Goal: Use online tool/utility: Utilize a website feature to perform a specific function

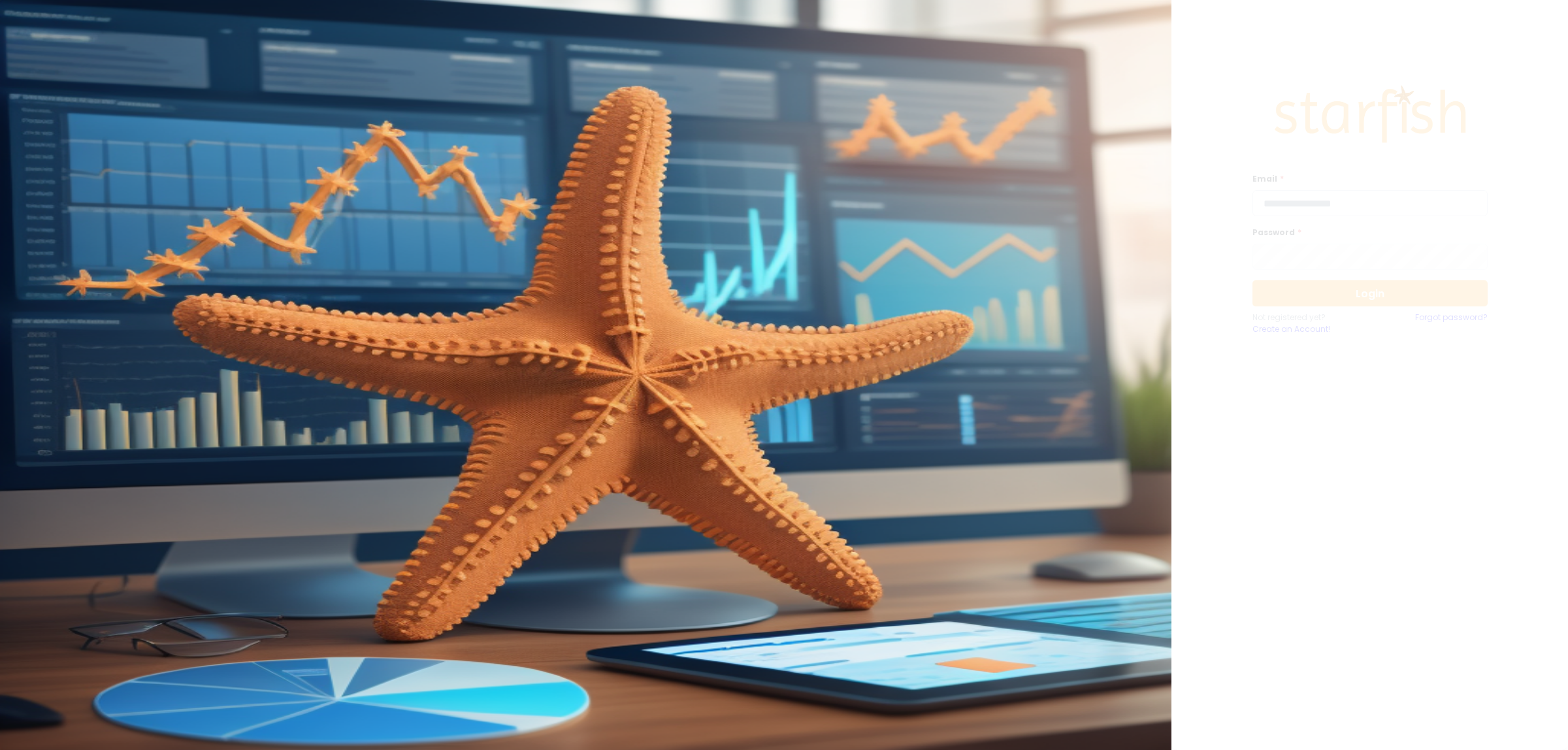
click at [1351, 216] on input "email" at bounding box center [1369, 203] width 235 height 26
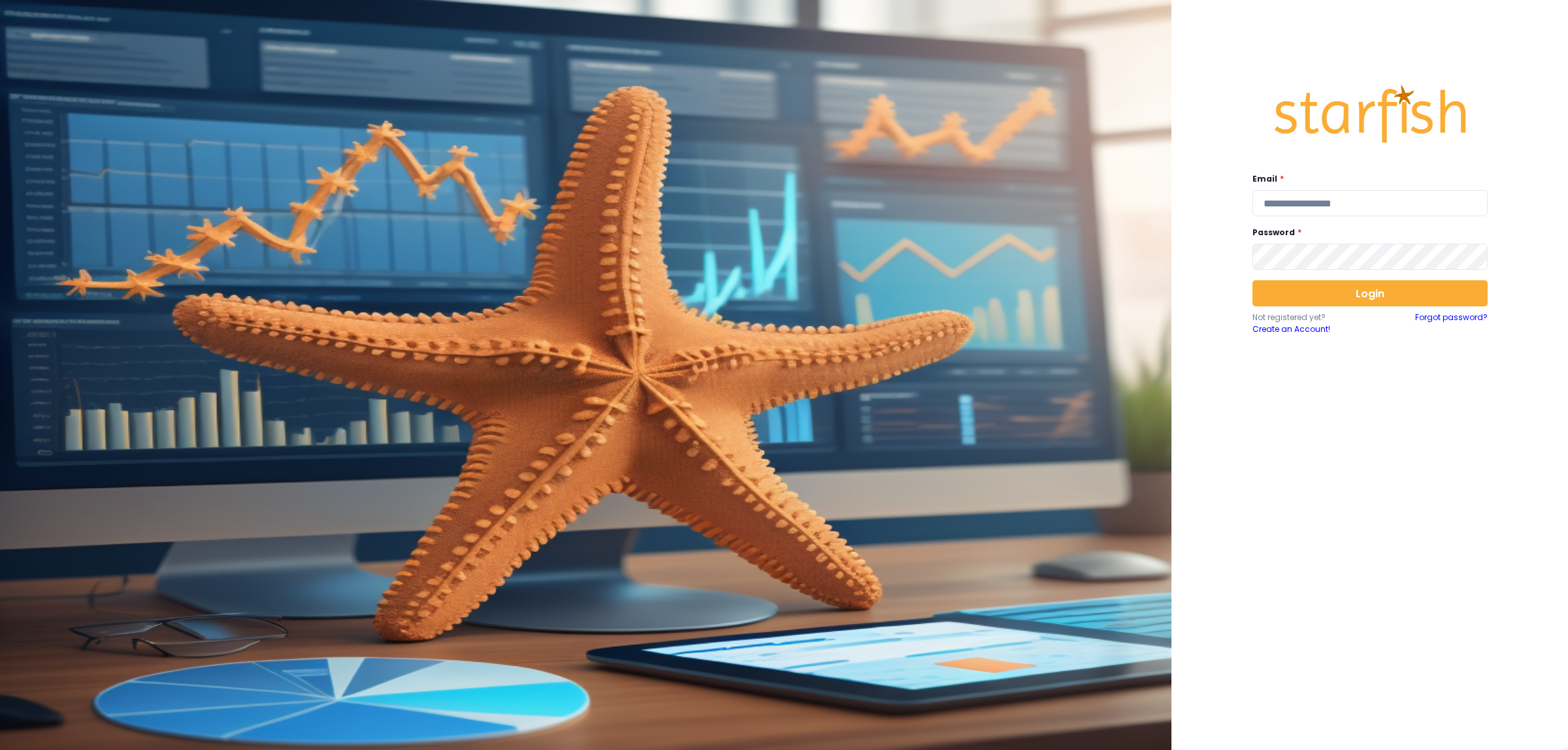
type input "**********"
click at [1384, 301] on button "Login" at bounding box center [1369, 293] width 235 height 26
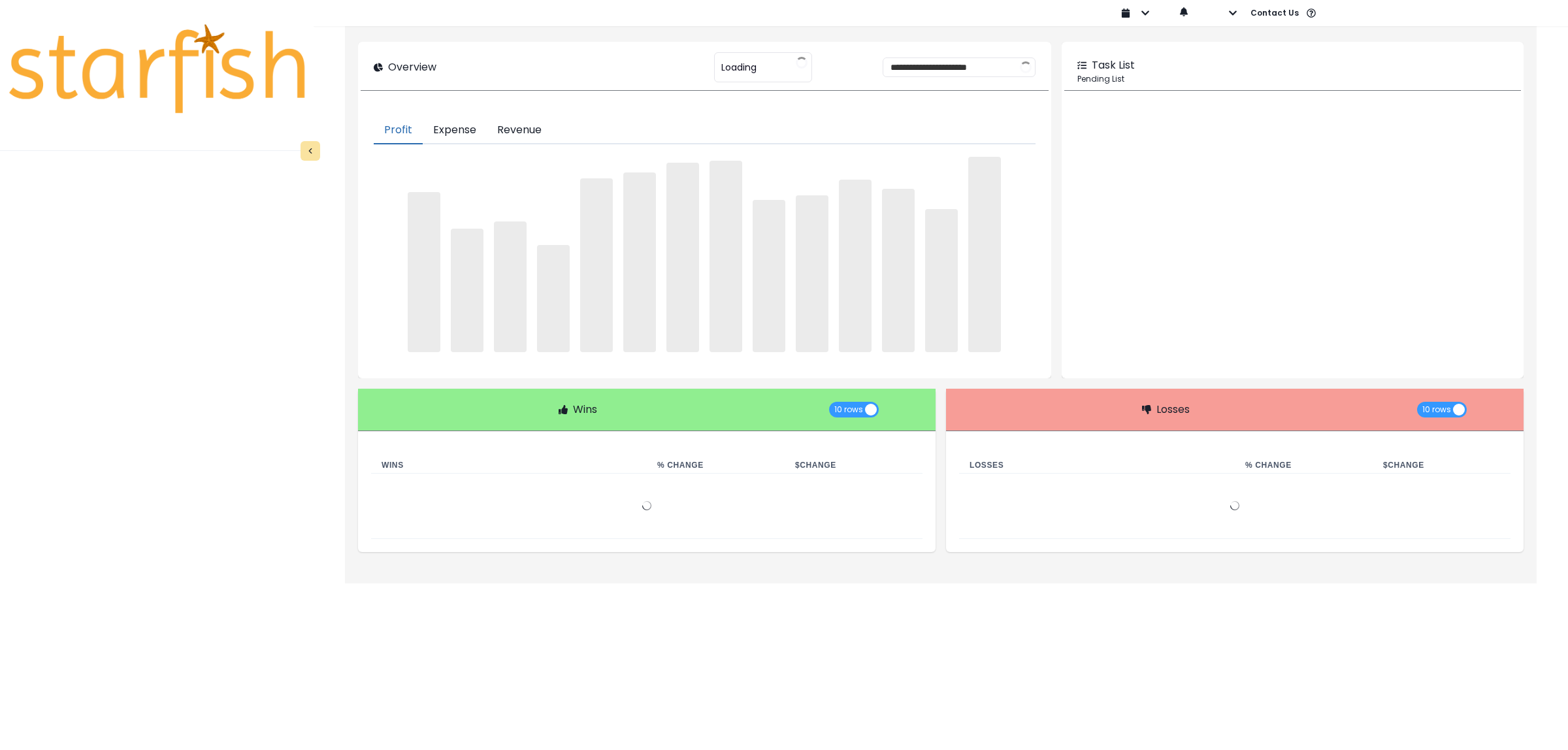
type input "********"
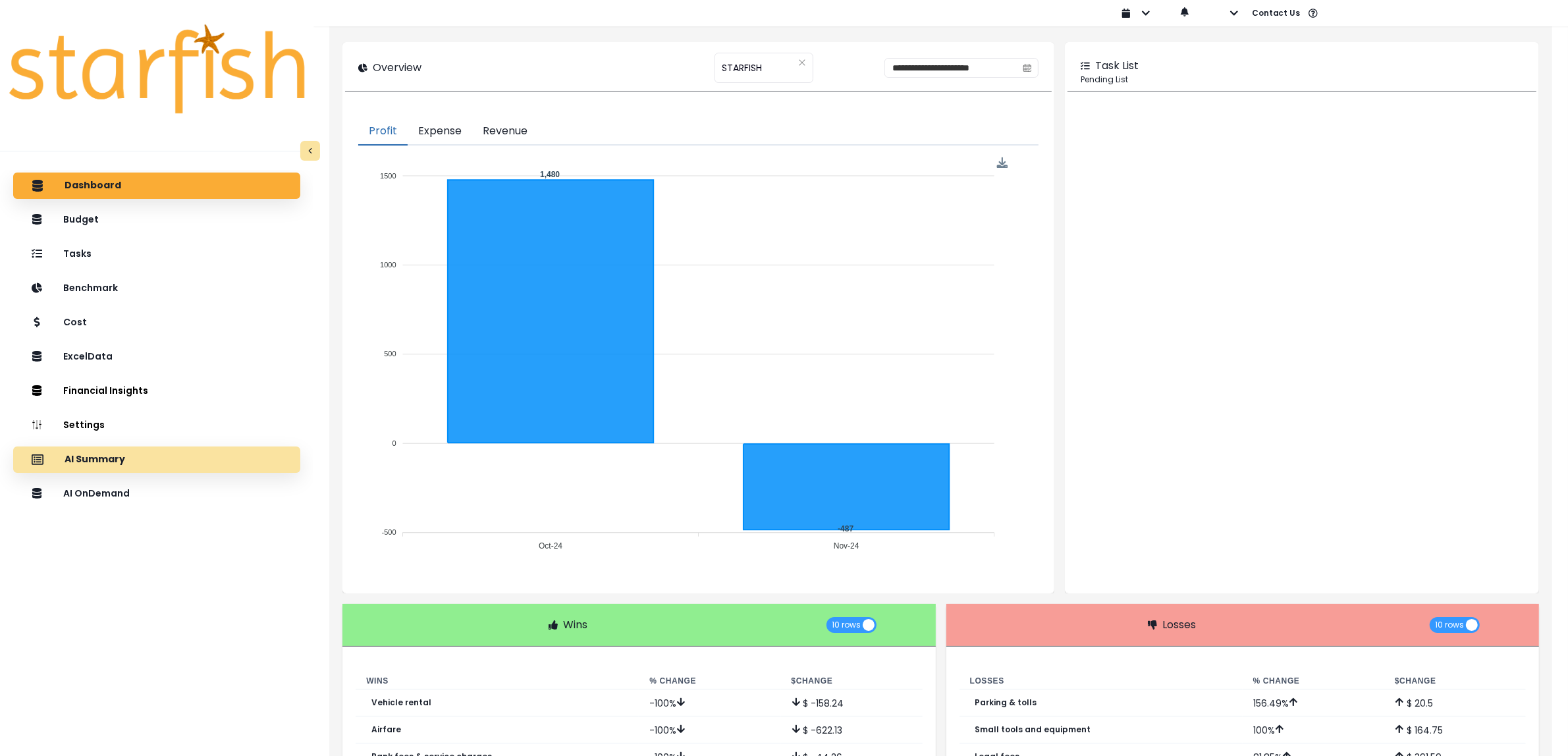
click at [114, 465] on div "AI Summary" at bounding box center [157, 459] width 266 height 28
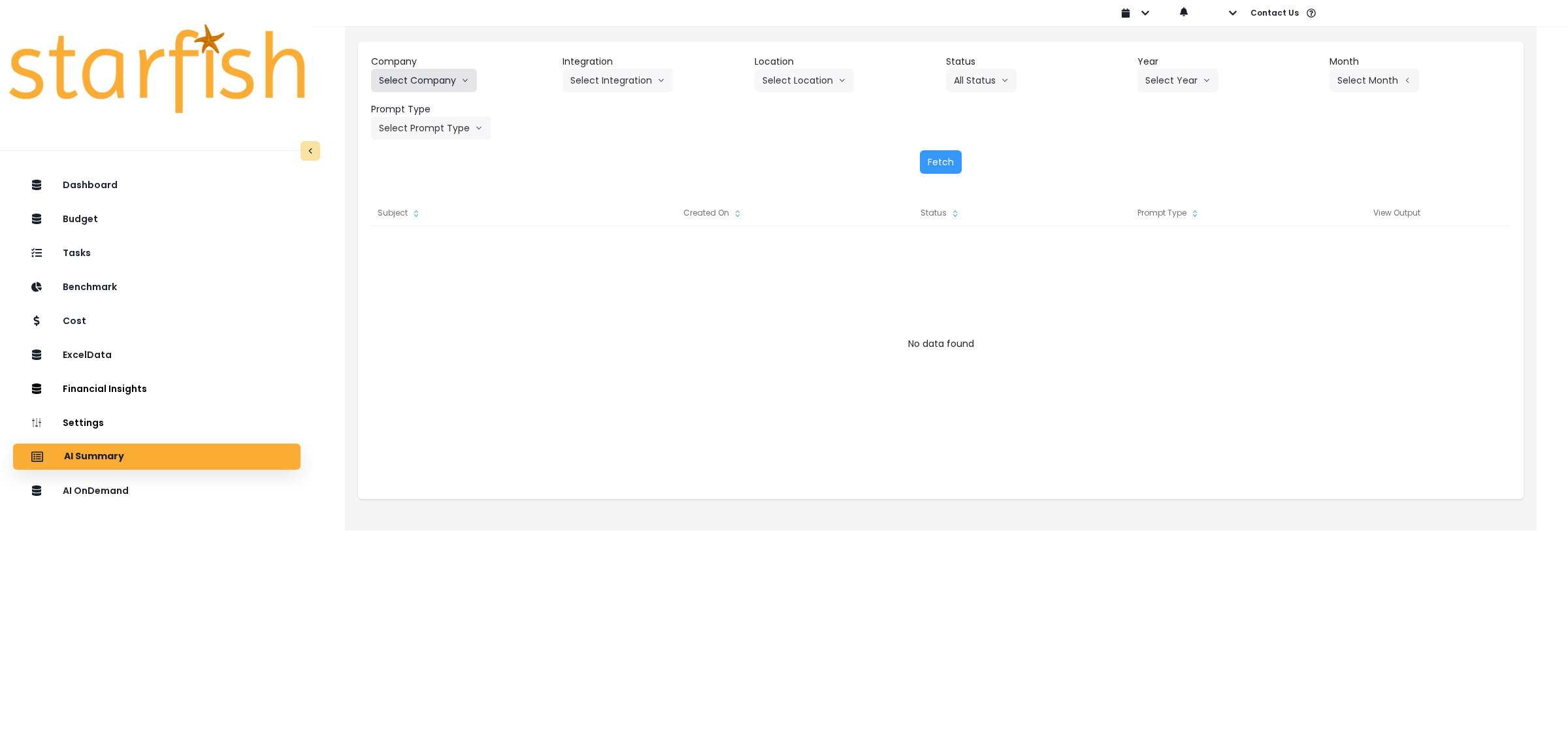
click at [449, 83] on button "Select Company" at bounding box center [424, 80] width 106 height 24
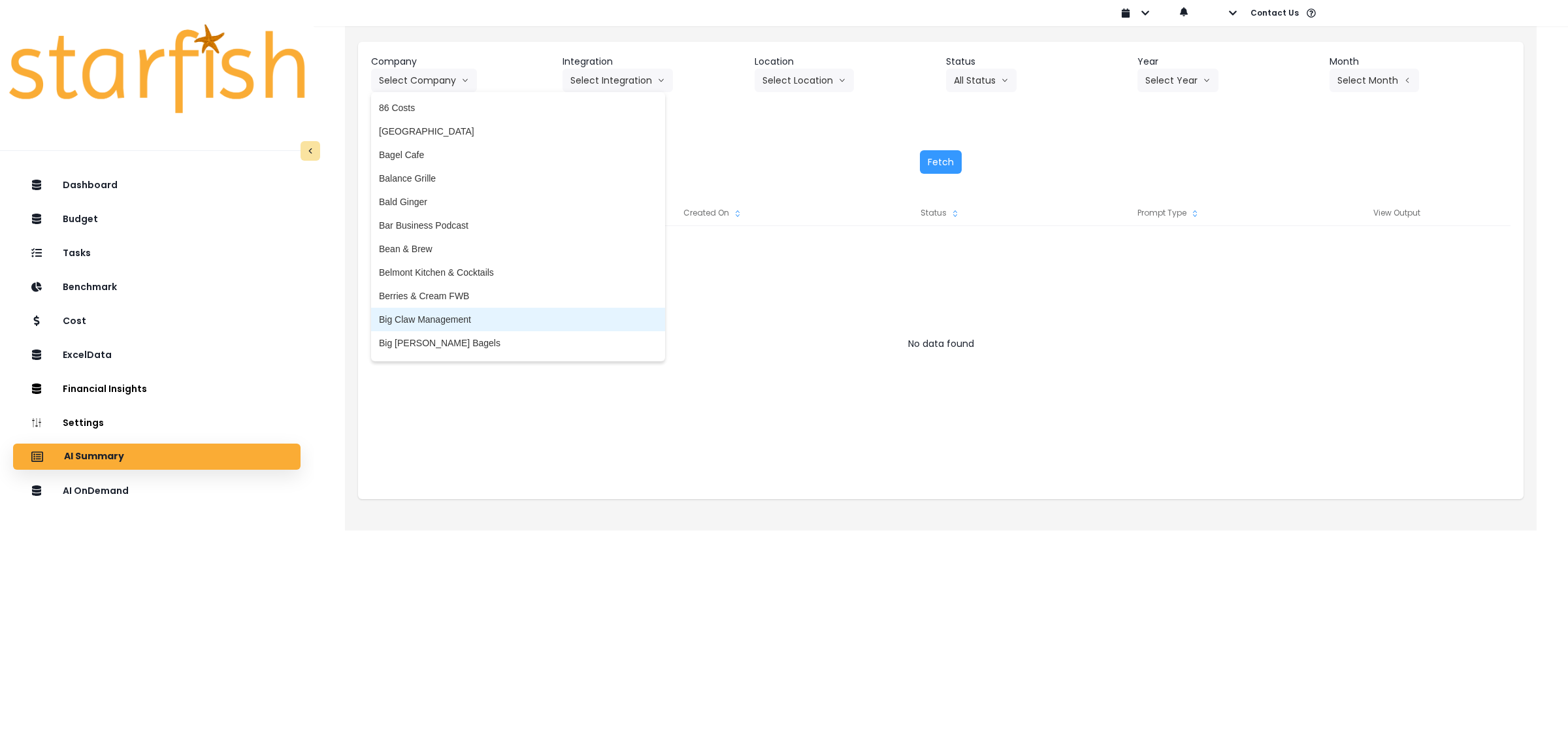
click at [420, 318] on span "Big Claw Management" at bounding box center [518, 319] width 278 height 13
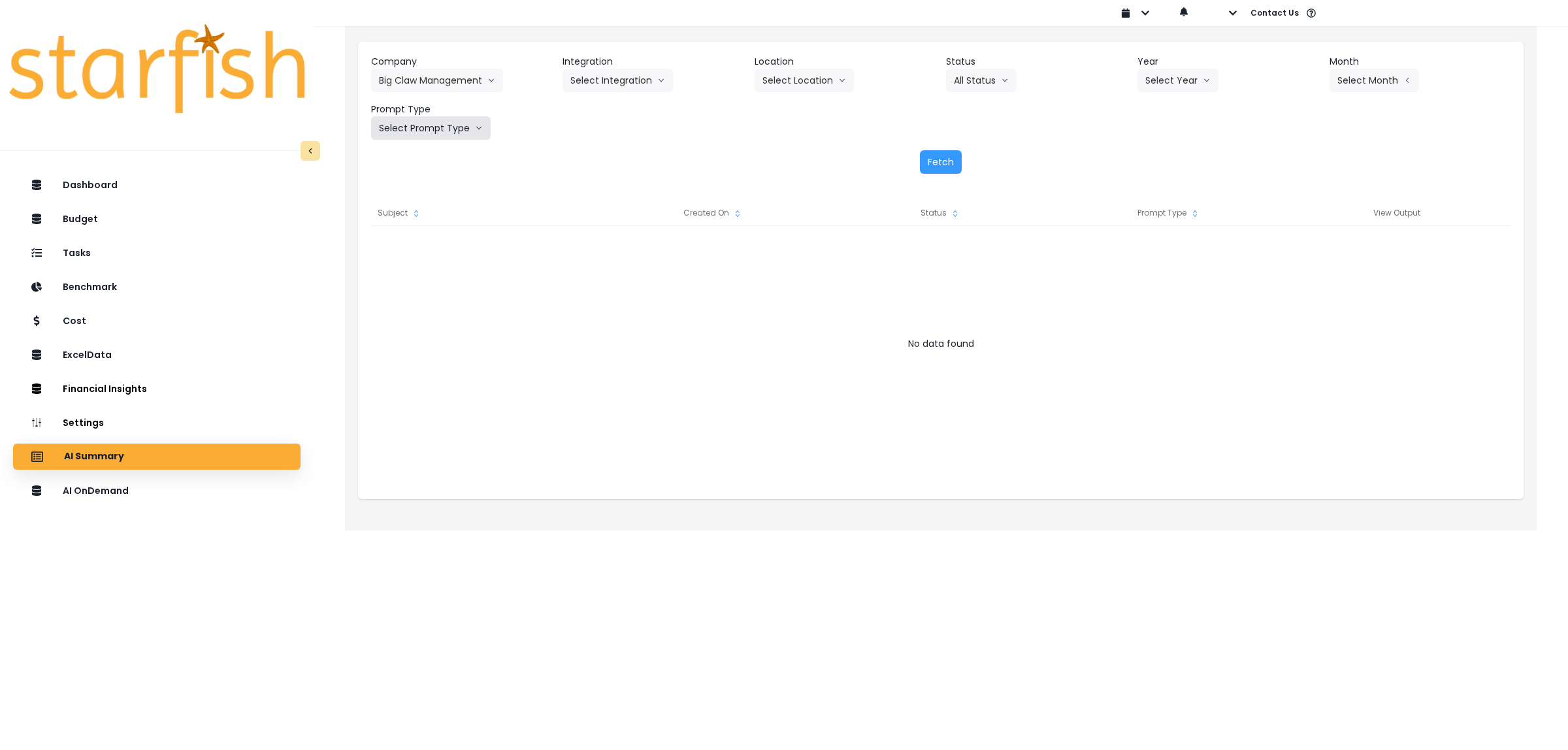
click at [438, 128] on button "Select Prompt Type" at bounding box center [431, 128] width 119 height 24
click at [410, 223] on span "Error Task" at bounding box center [416, 225] width 74 height 13
click at [1186, 88] on button "Select Year" at bounding box center [1178, 80] width 81 height 24
click at [1161, 153] on span "2025" at bounding box center [1155, 155] width 20 height 13
click at [1366, 83] on button "Select Month" at bounding box center [1374, 80] width 90 height 24
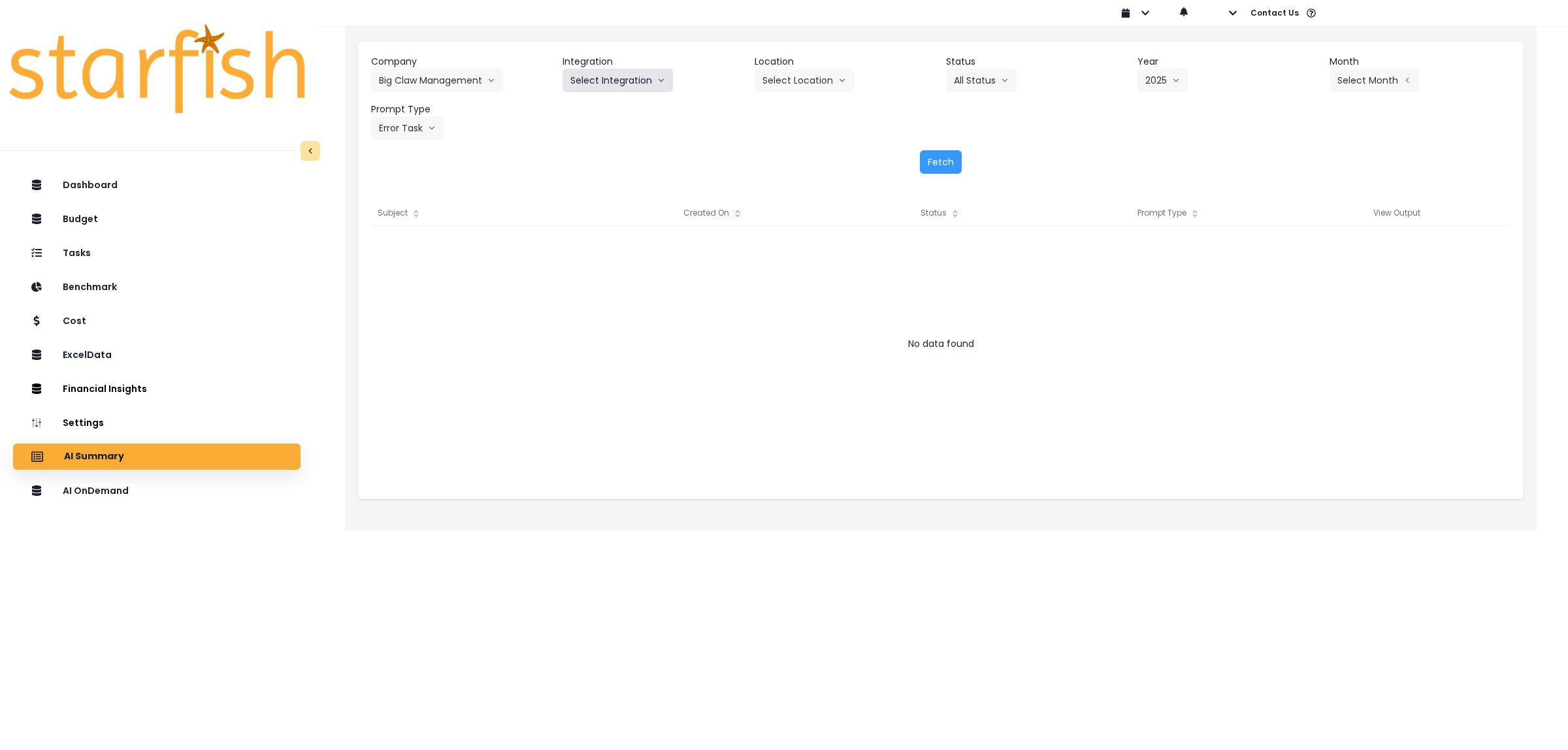
click at [632, 80] on button "Select Integration" at bounding box center [617, 80] width 110 height 24
click at [593, 105] on li "R365" at bounding box center [581, 108] width 37 height 24
click at [789, 88] on button "Select Location" at bounding box center [804, 80] width 99 height 24
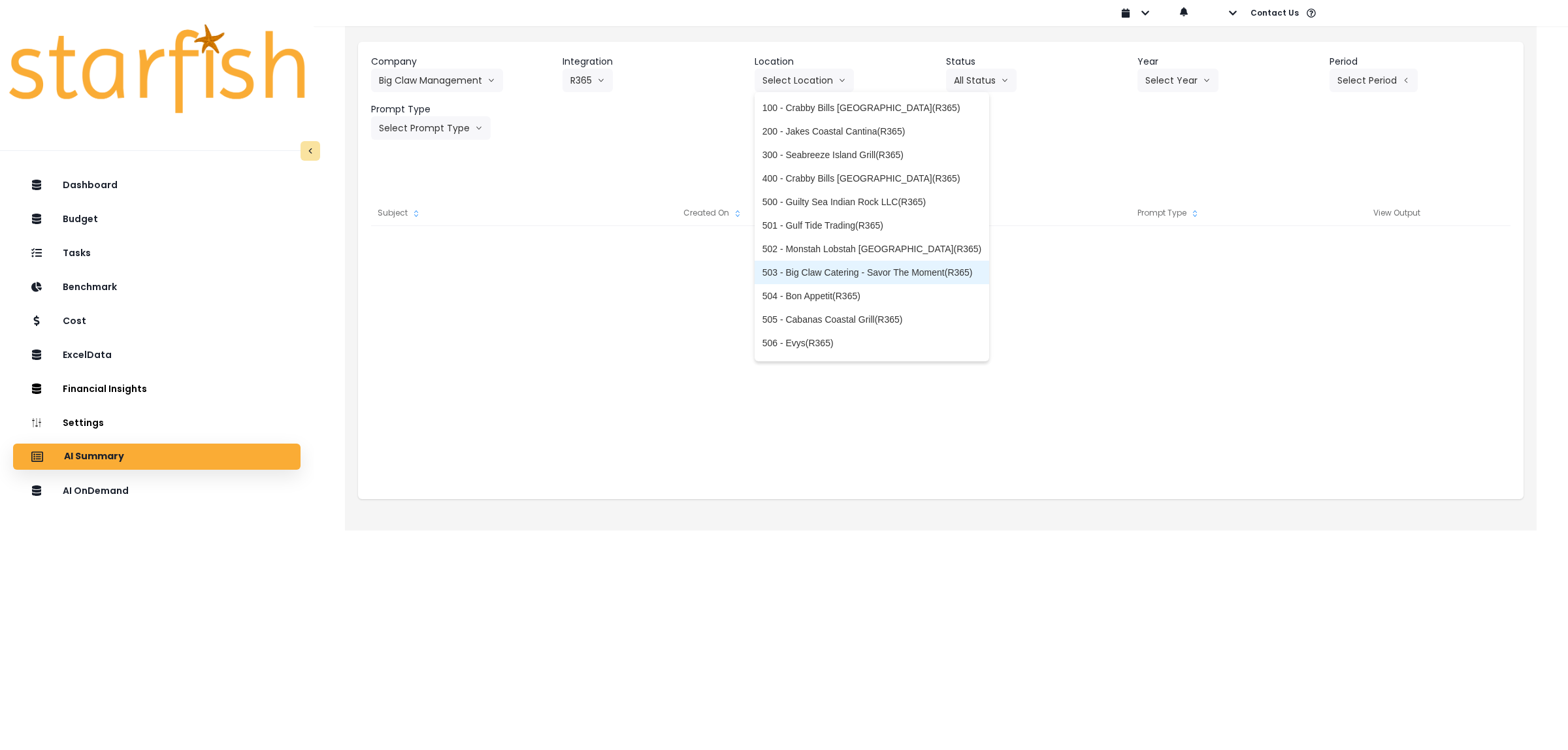
scroll to position [162, 0]
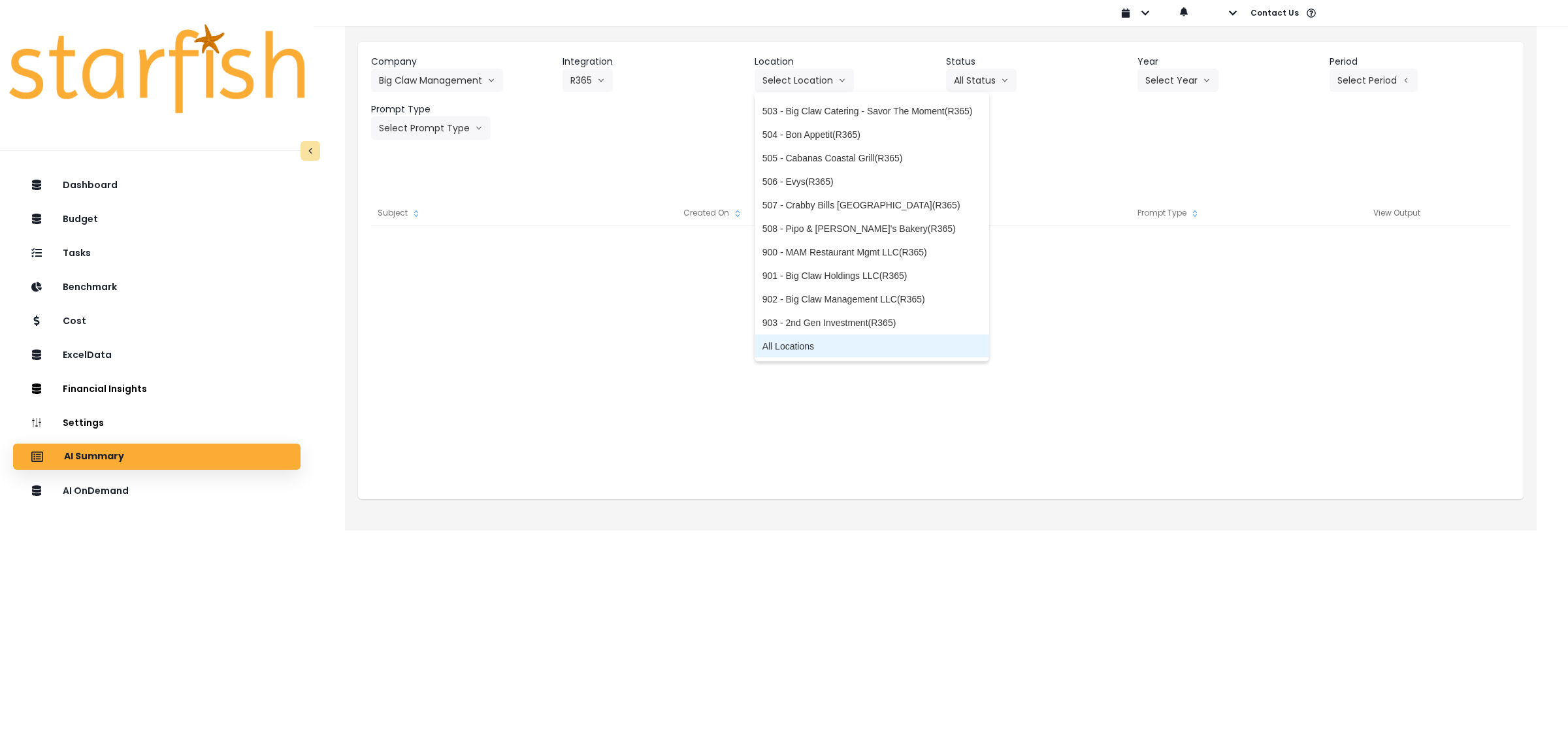
click at [814, 346] on span "All Locations" at bounding box center [872, 346] width 219 height 13
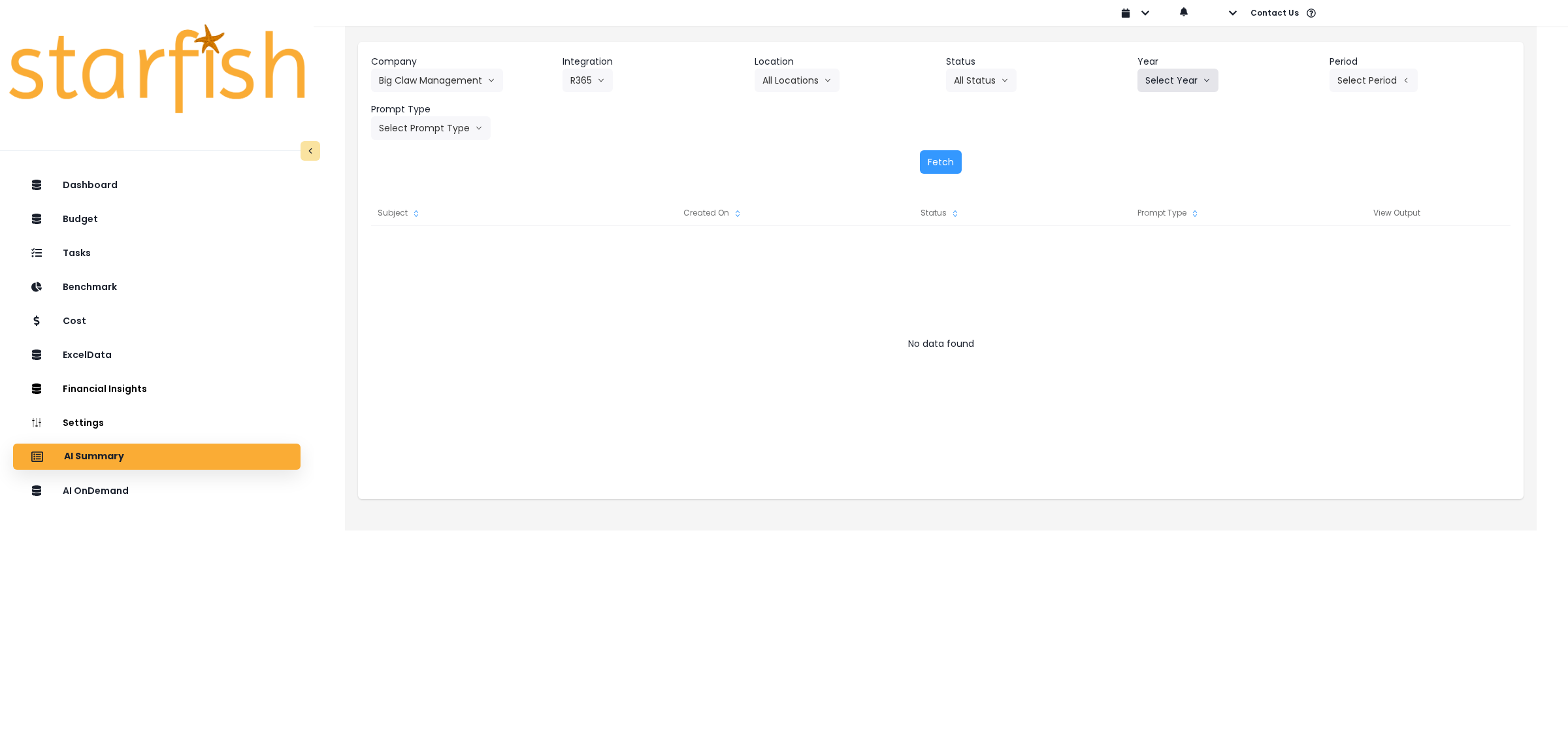
click at [1177, 76] on button "Select Year" at bounding box center [1178, 80] width 81 height 24
click at [1163, 149] on span "2025" at bounding box center [1155, 155] width 20 height 13
click at [1375, 79] on button "Select Period" at bounding box center [1374, 80] width 88 height 24
click at [1306, 296] on span "P10" at bounding box center [1314, 296] width 17 height 13
click at [446, 133] on button "Select Prompt Type" at bounding box center [431, 128] width 119 height 24
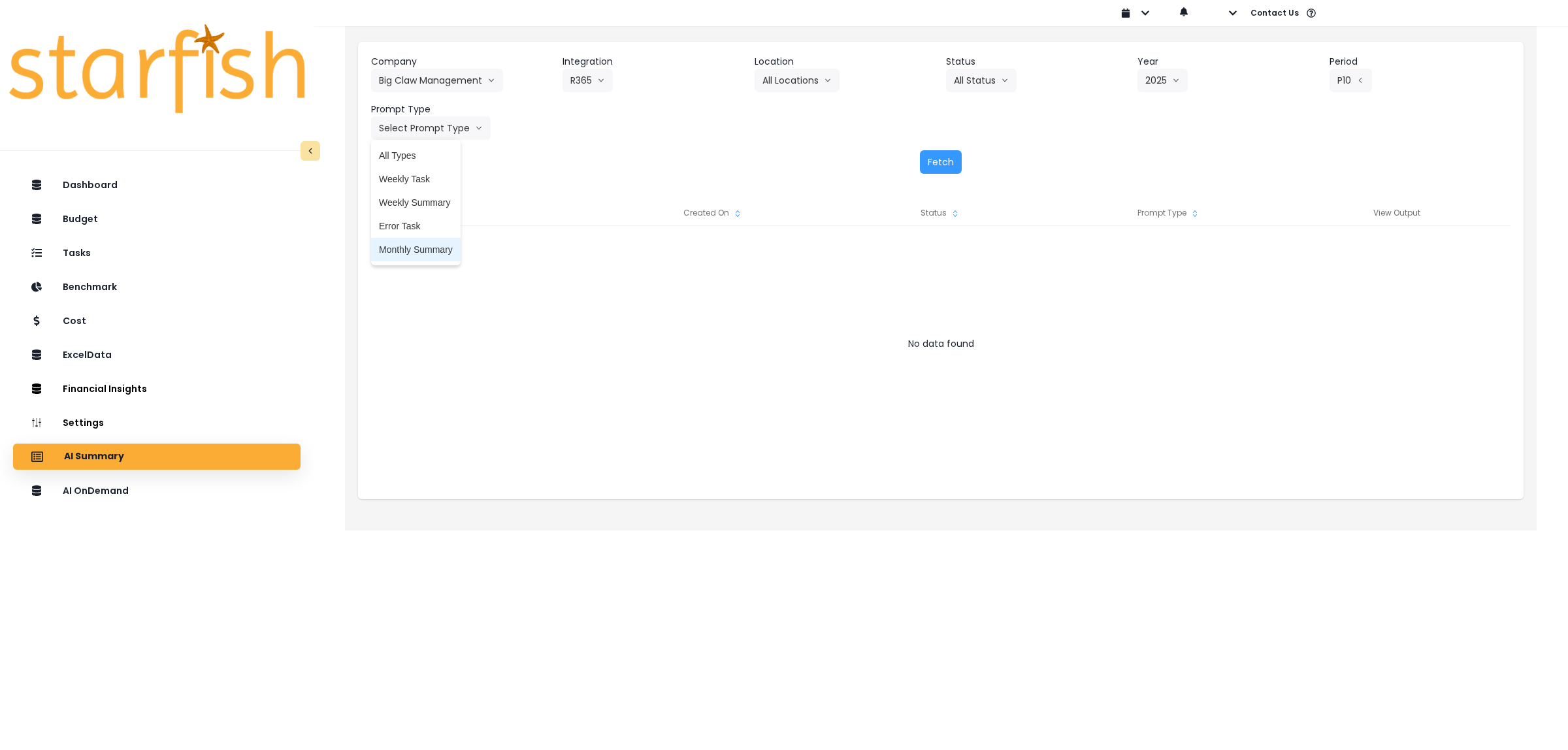
click at [420, 255] on span "Monthly Summary" at bounding box center [416, 249] width 74 height 13
click at [456, 128] on button "Monthly Summary" at bounding box center [428, 128] width 113 height 24
click at [408, 221] on span "Error Task" at bounding box center [416, 225] width 74 height 13
click at [935, 158] on button "Fetch" at bounding box center [941, 162] width 42 height 24
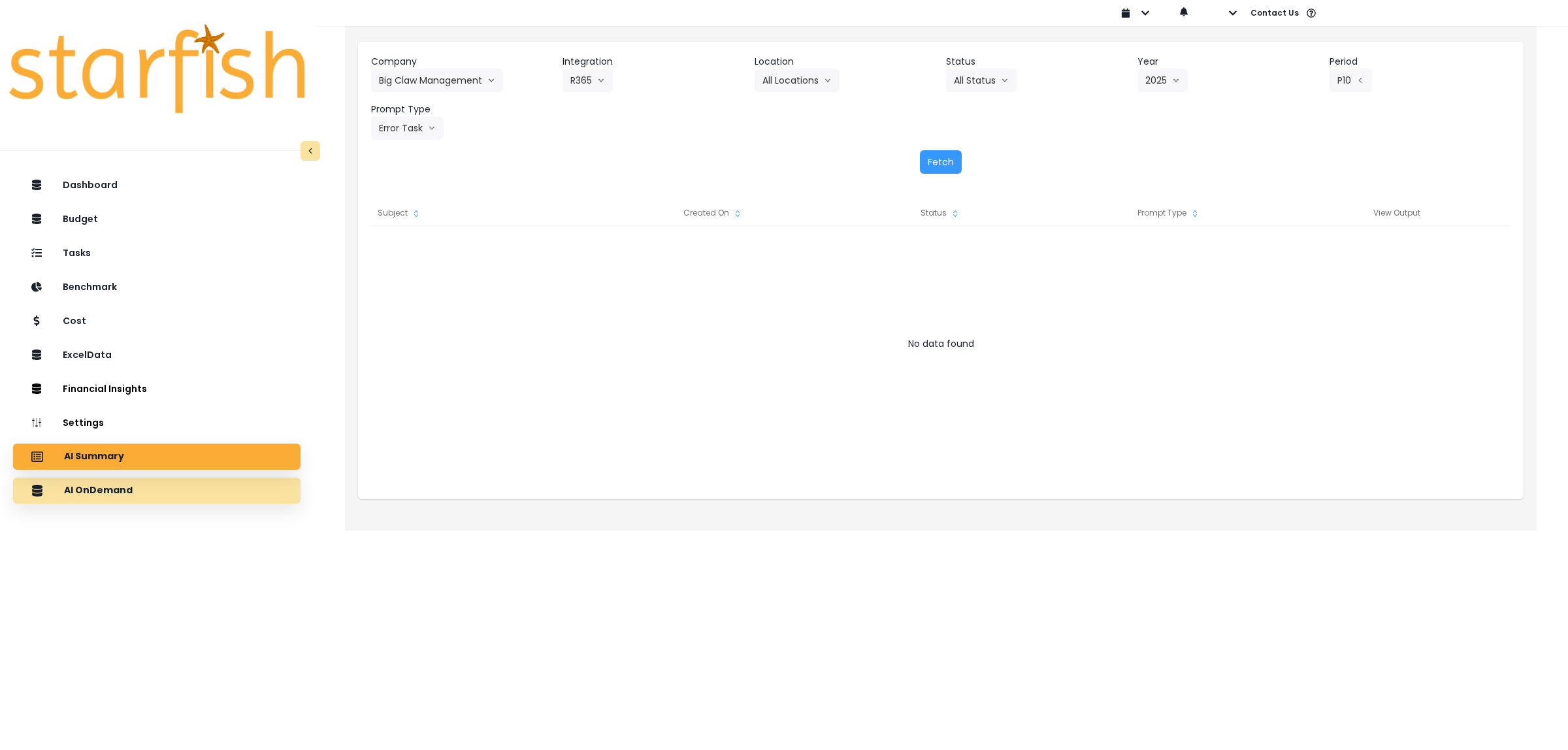
click at [121, 488] on p "AI OnDemand" at bounding box center [98, 490] width 69 height 12
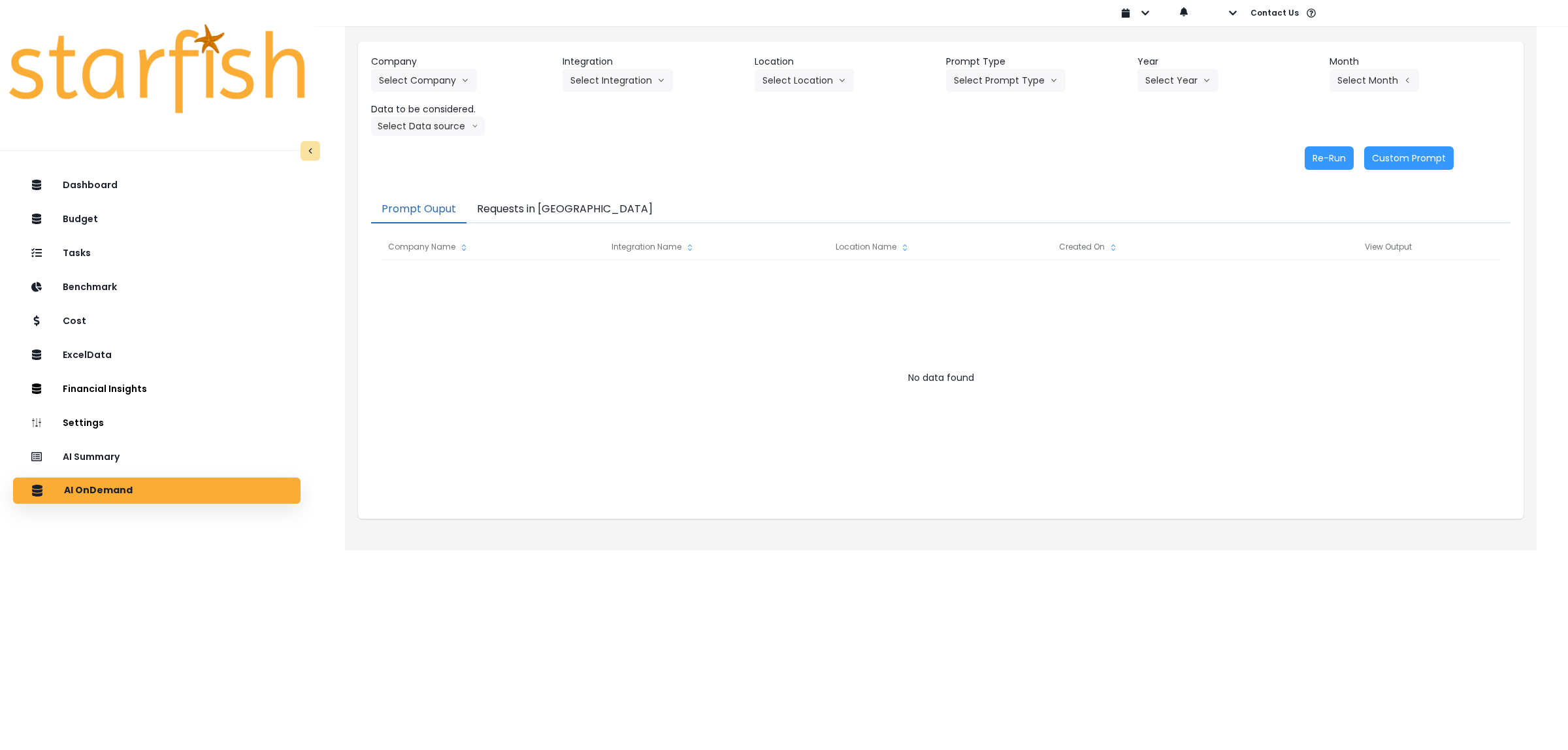
click at [528, 204] on button "Requests in [GEOGRAPHIC_DATA]" at bounding box center [564, 210] width 196 height 28
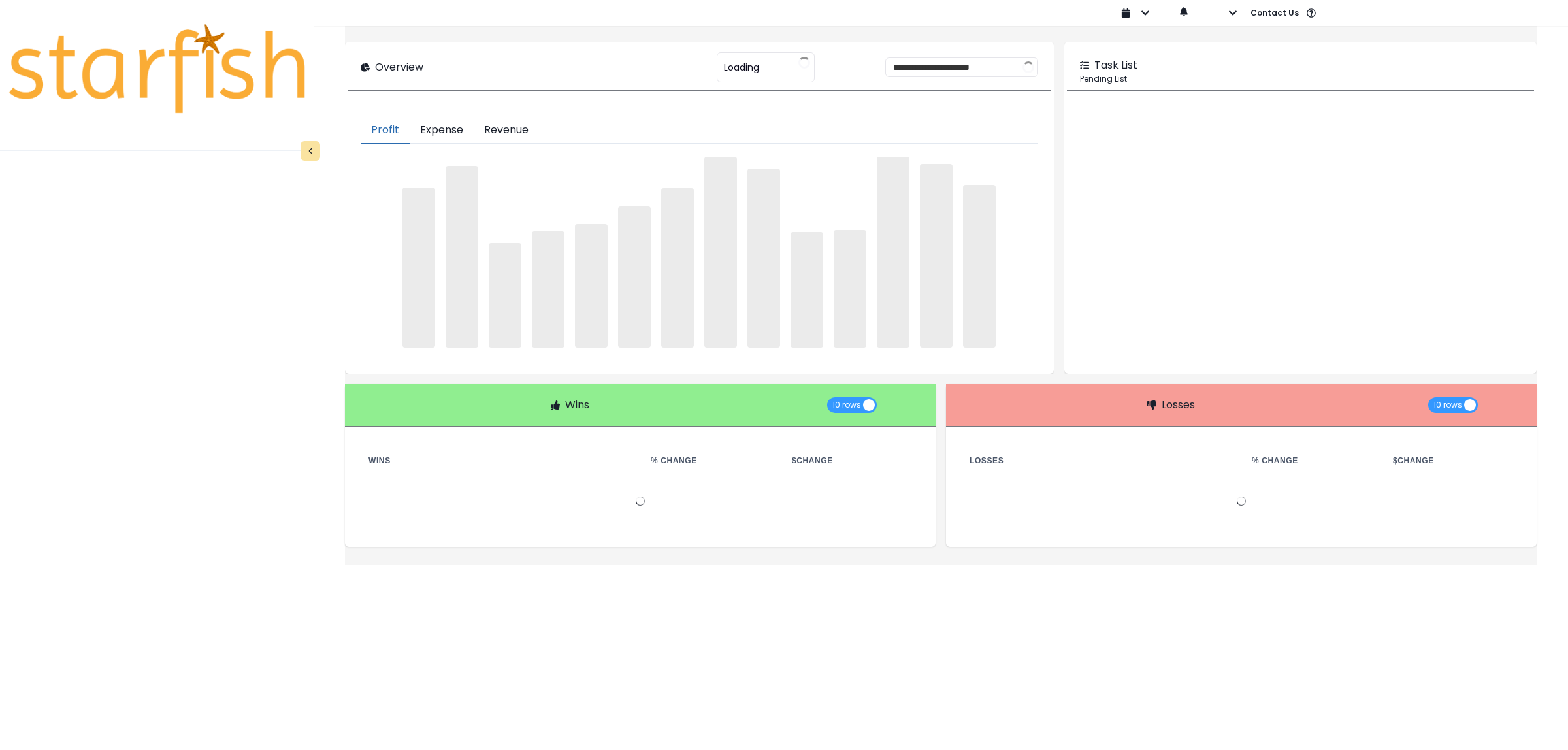
type input "********"
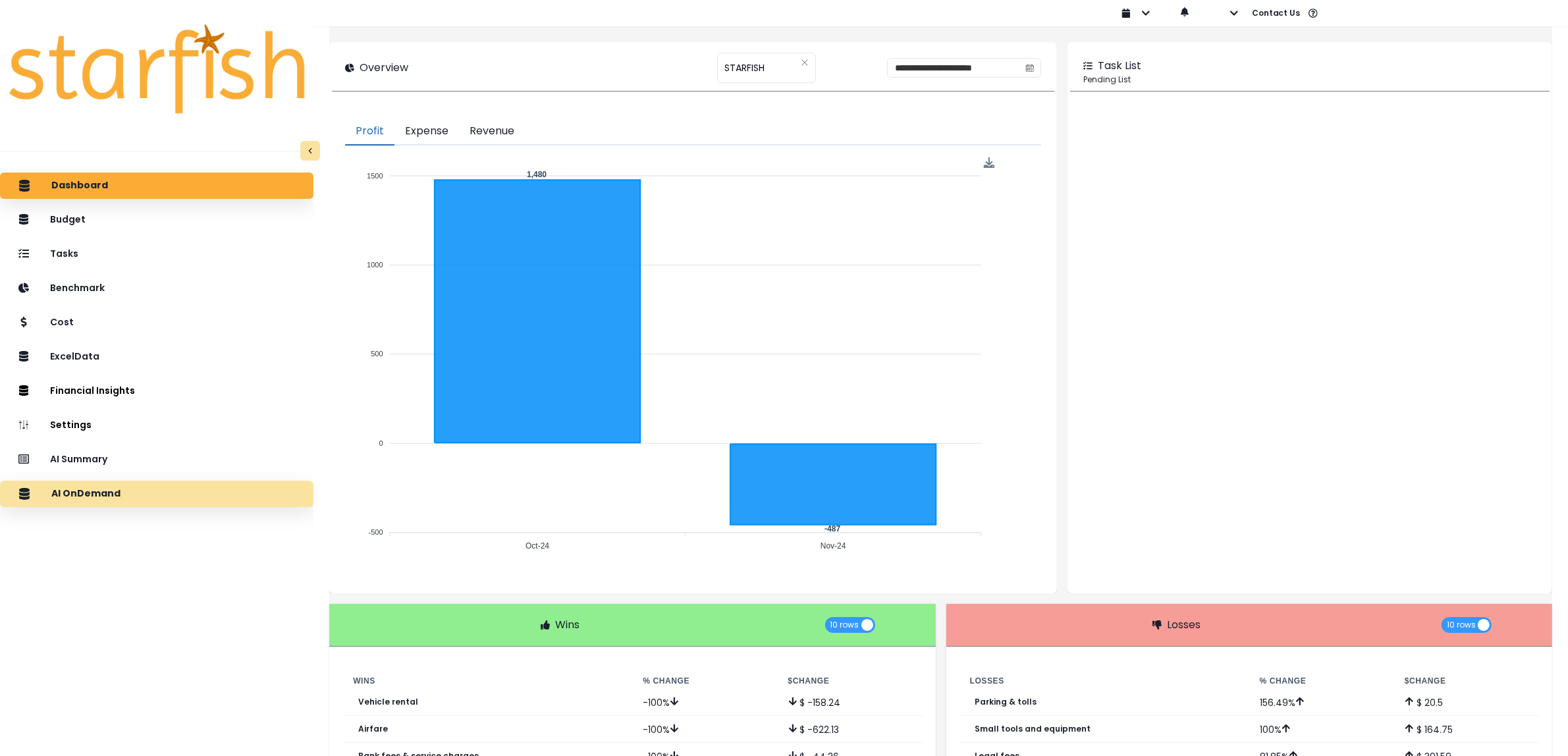
click at [163, 494] on div "AI OnDemand" at bounding box center [157, 494] width 292 height 28
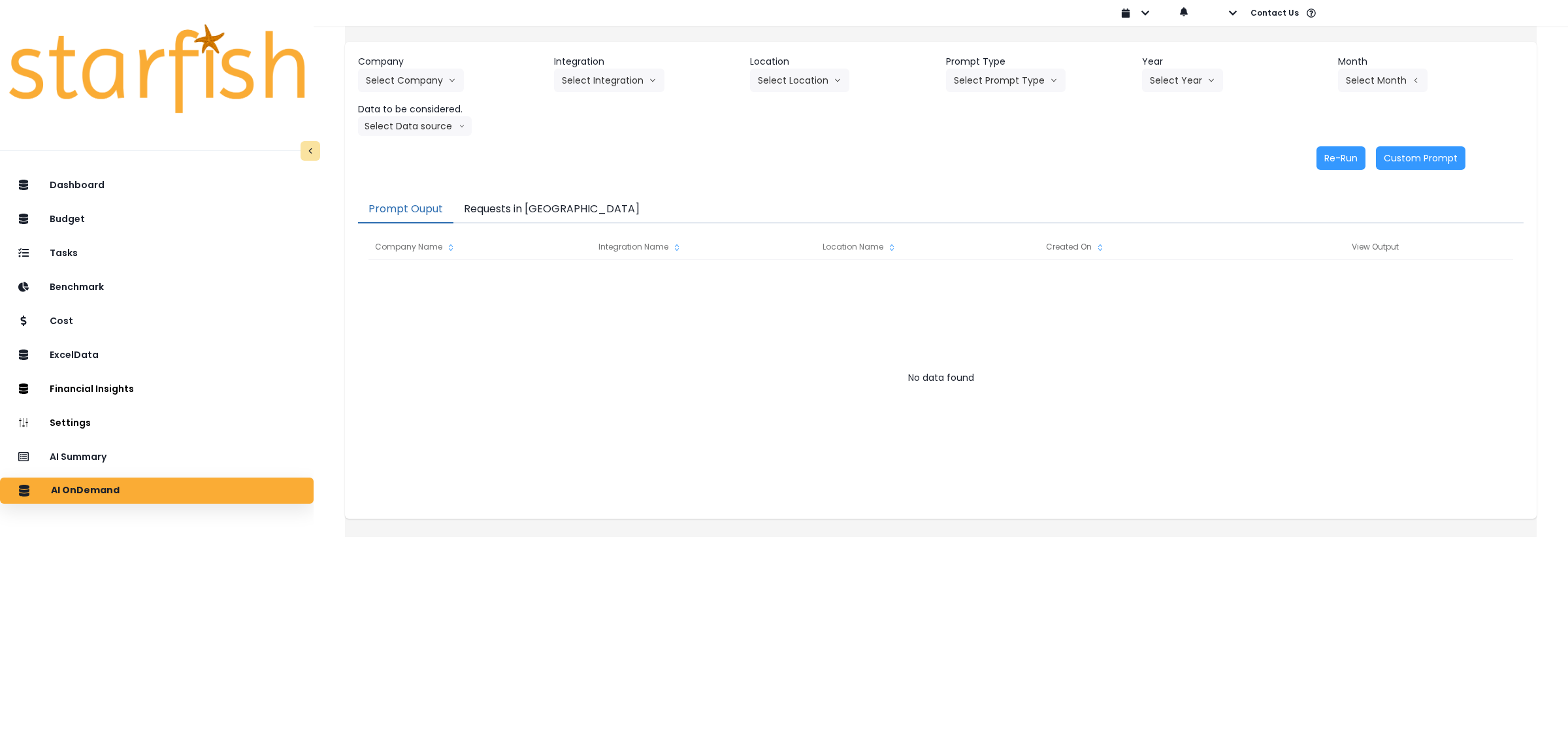
click at [531, 214] on button "Requests in [GEOGRAPHIC_DATA]" at bounding box center [551, 210] width 196 height 28
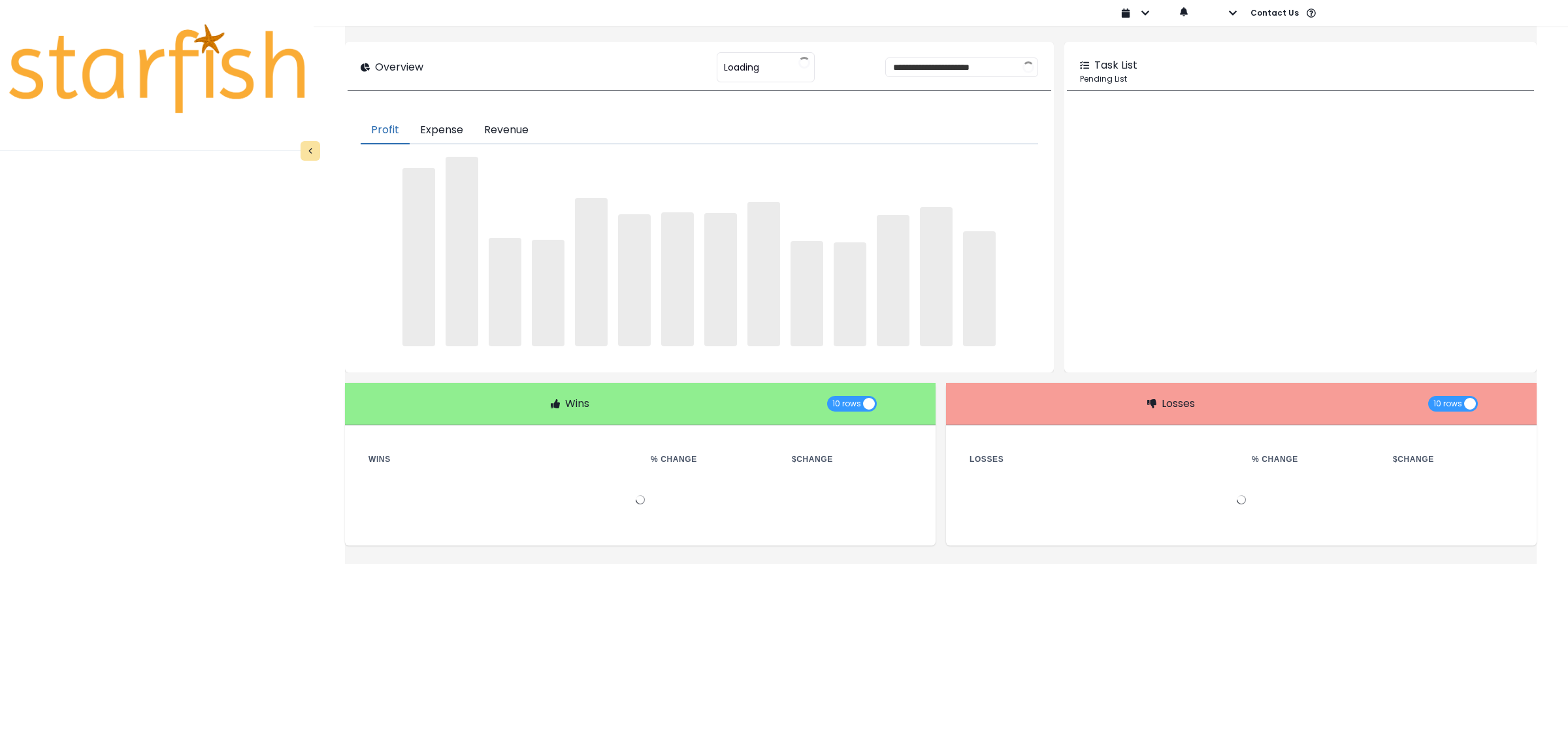
type input "********"
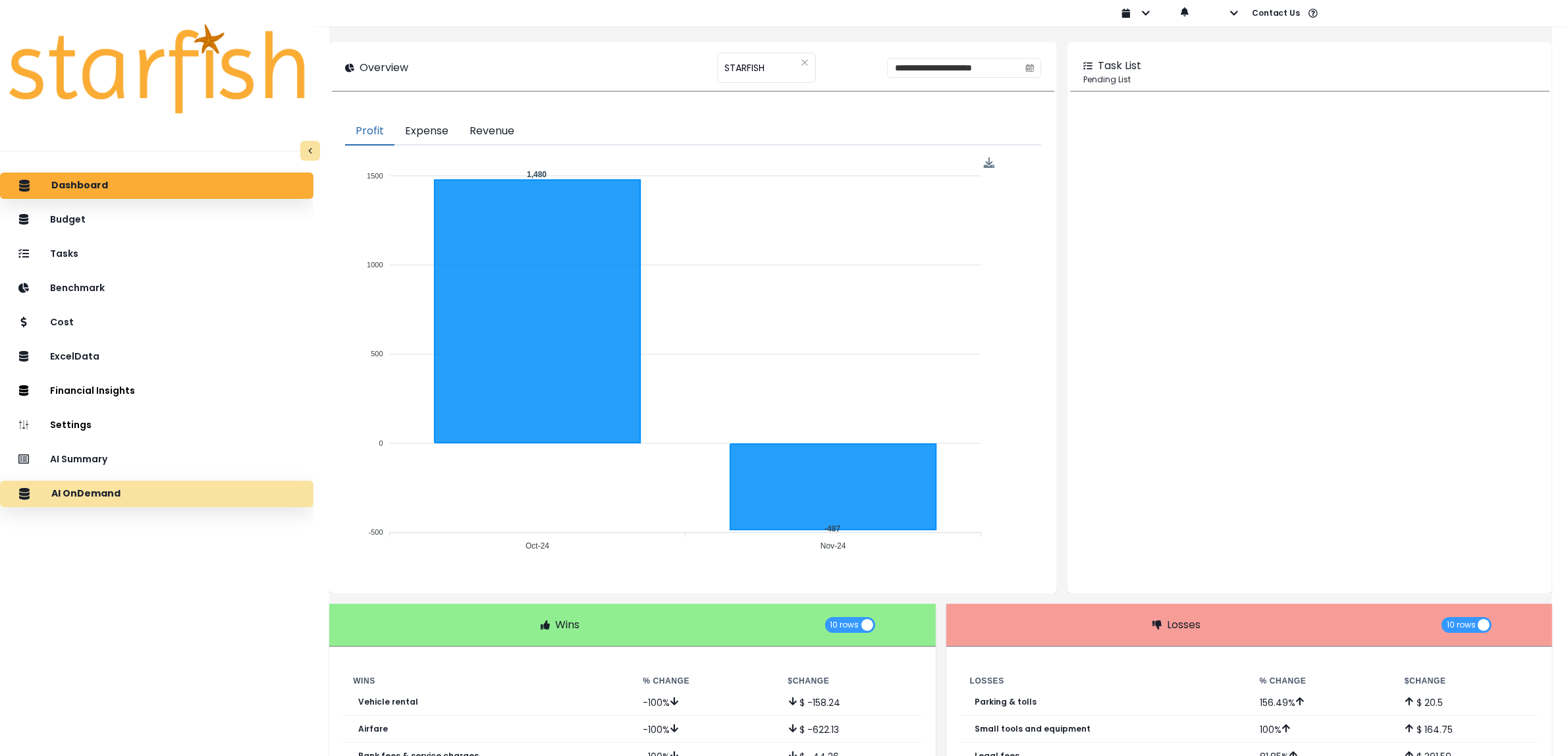
click at [104, 488] on p "AI OnDemand" at bounding box center [85, 494] width 69 height 12
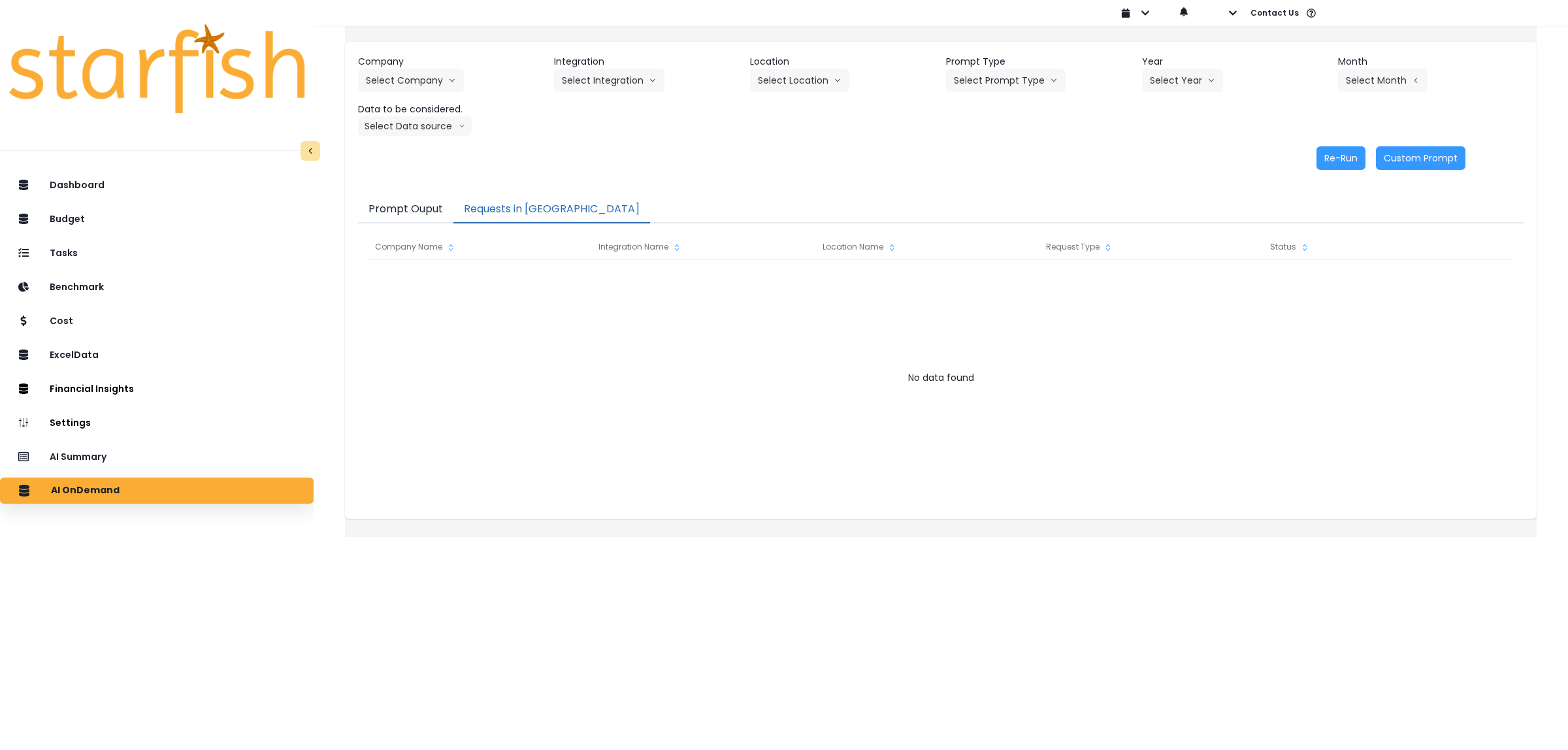
click at [552, 210] on button "Requests in [GEOGRAPHIC_DATA]" at bounding box center [551, 210] width 196 height 28
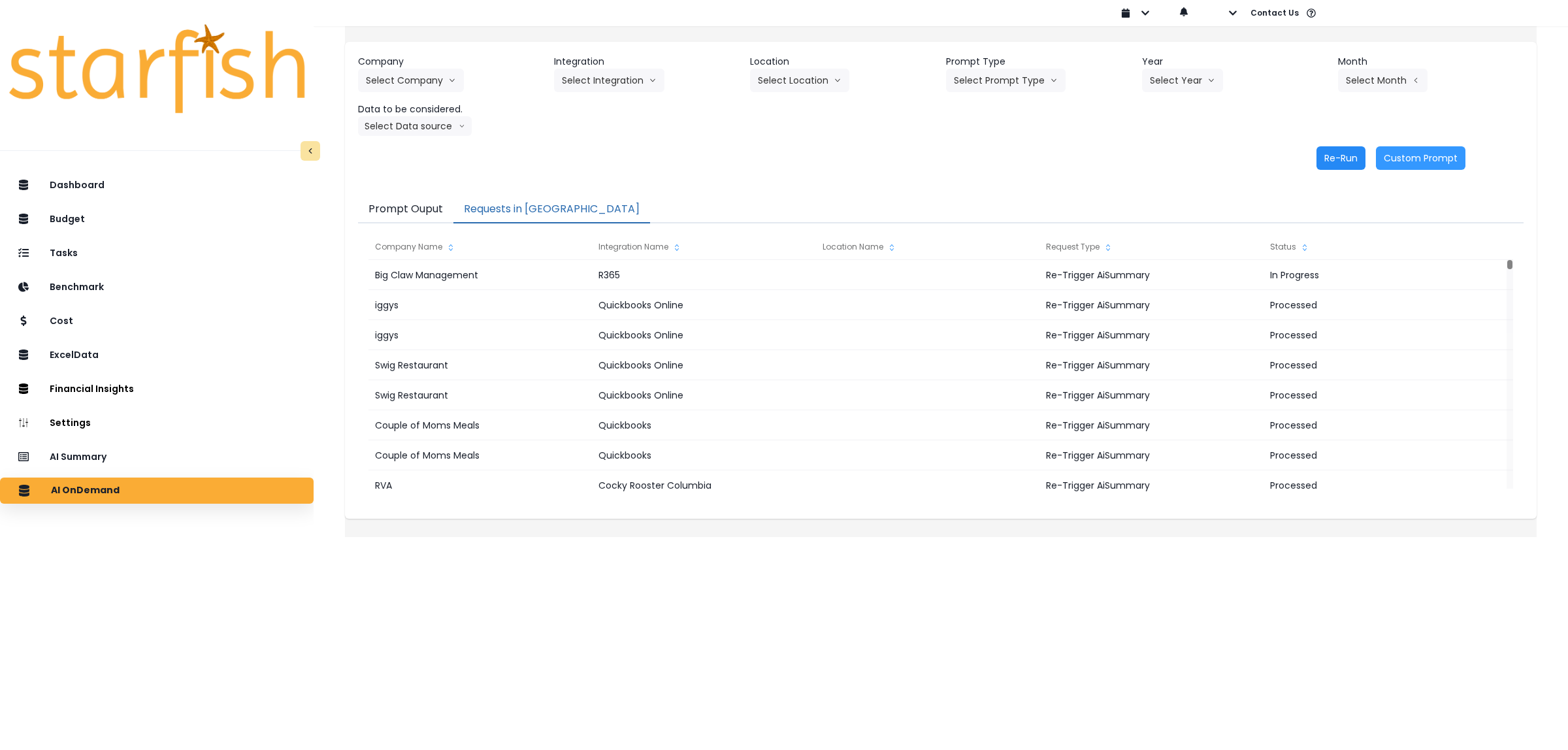
click at [1320, 160] on button "Re-Run" at bounding box center [1341, 158] width 49 height 24
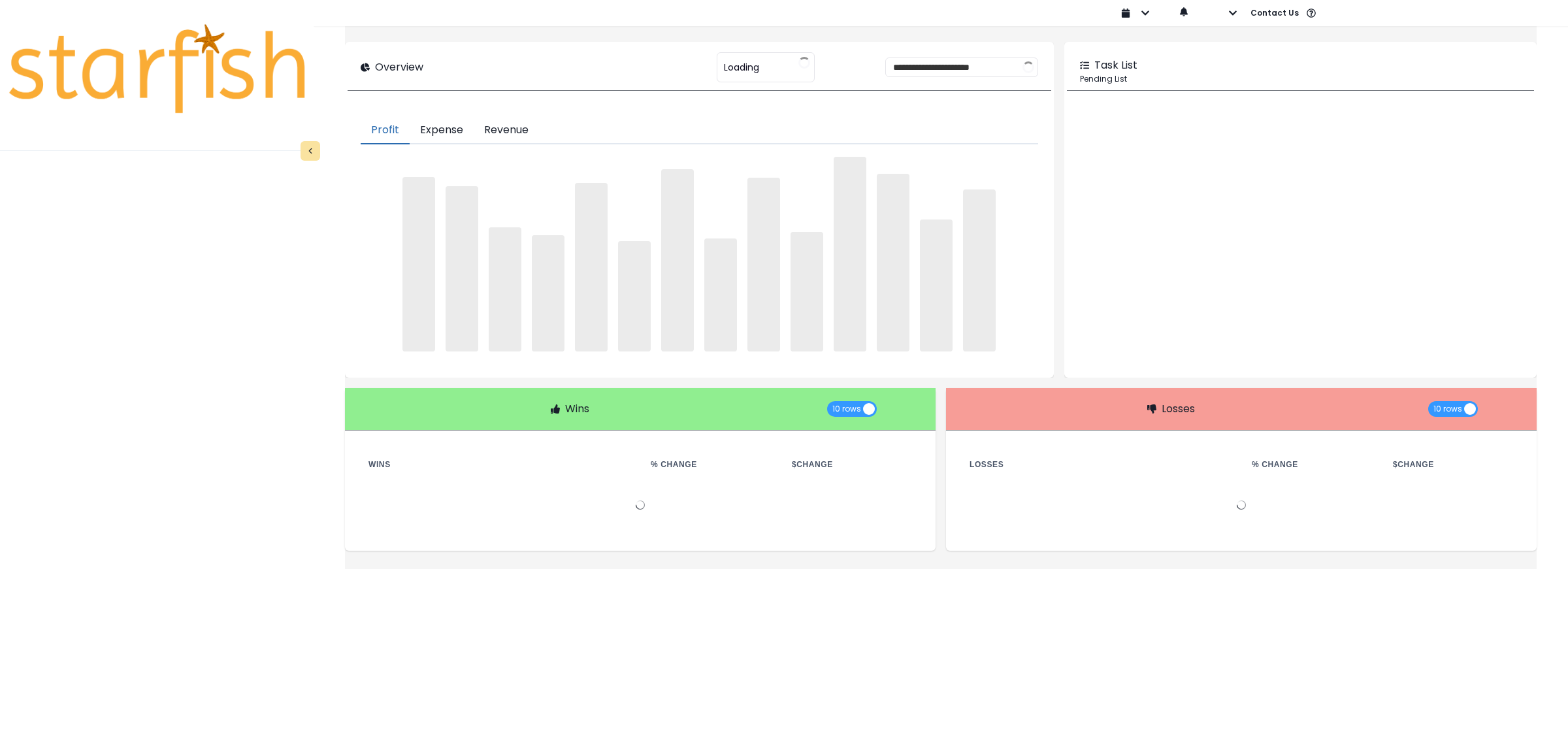
type input "********"
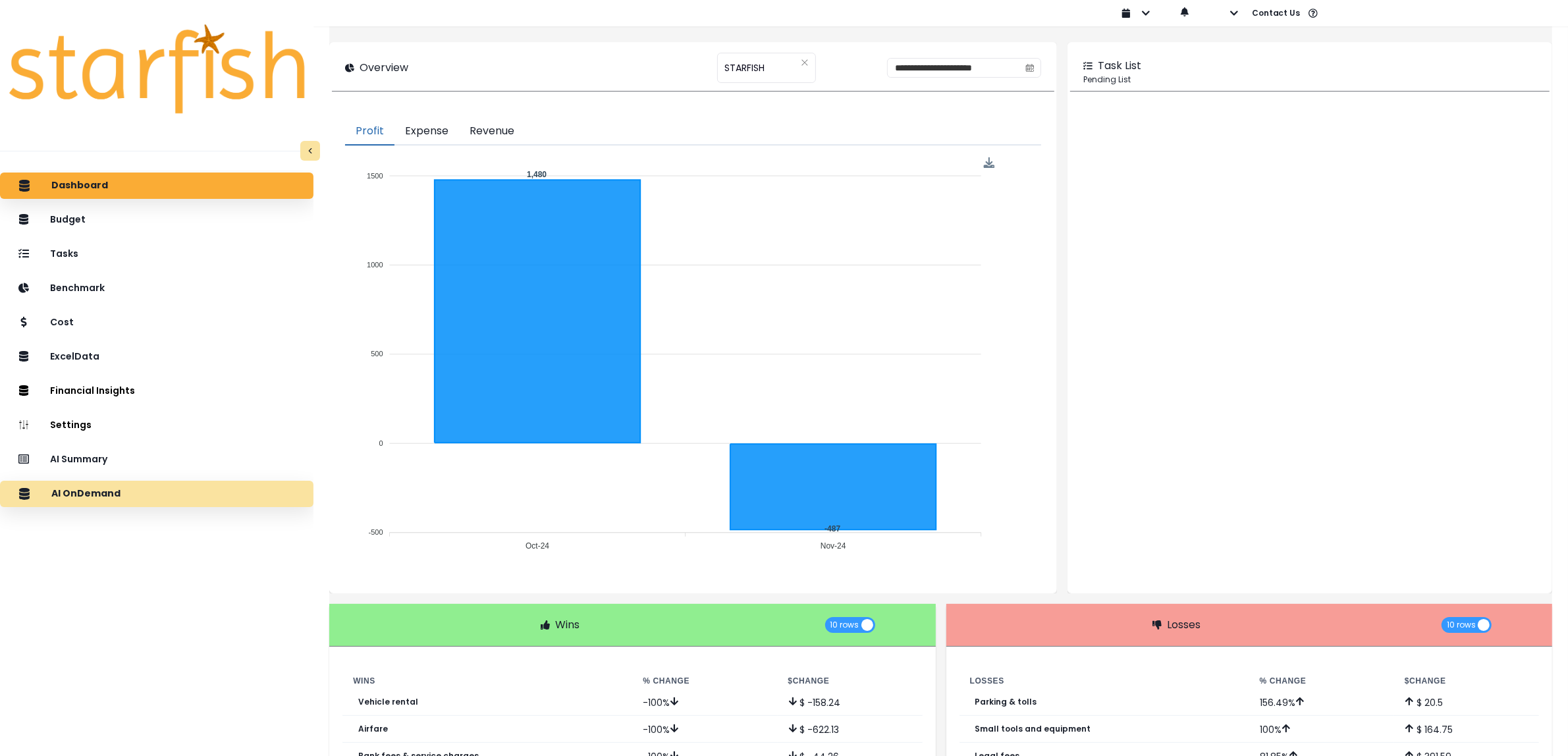
click at [170, 490] on div "AI OnDemand" at bounding box center [157, 494] width 292 height 28
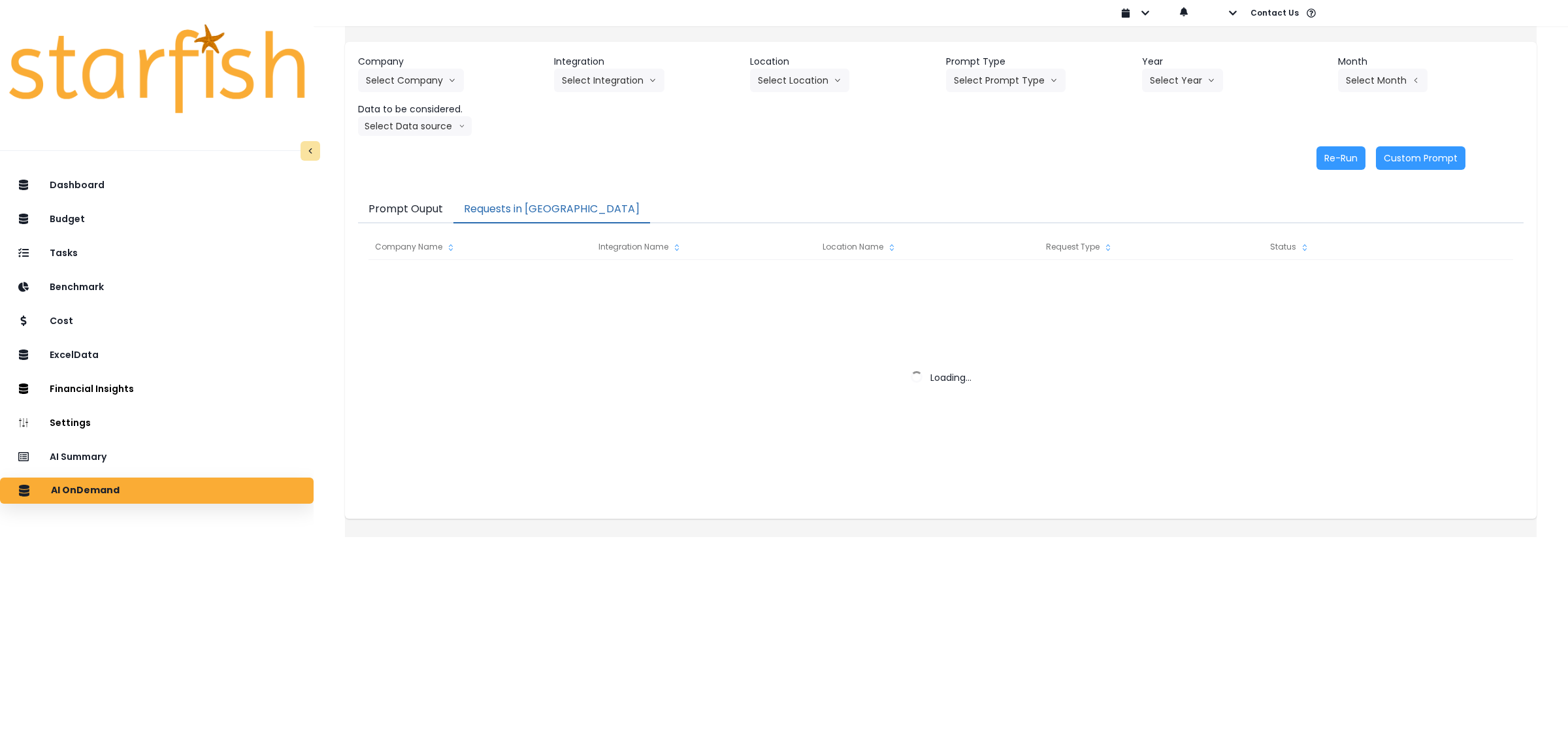
click at [516, 203] on button "Requests in [GEOGRAPHIC_DATA]" at bounding box center [551, 210] width 196 height 28
click at [436, 212] on button "Prompt Ouput" at bounding box center [405, 210] width 95 height 28
click at [553, 210] on button "Requests in [GEOGRAPHIC_DATA]" at bounding box center [551, 210] width 196 height 28
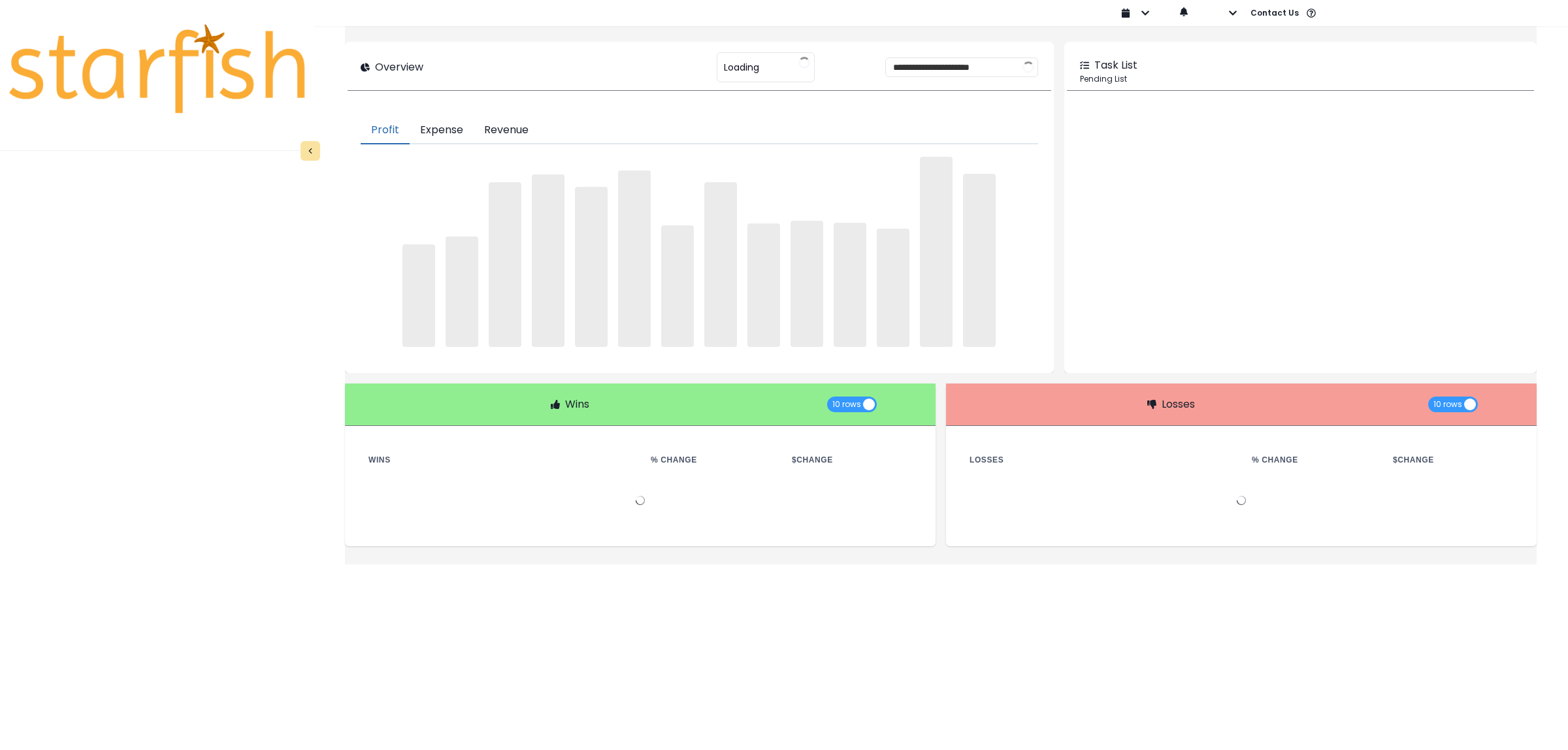
type input "********"
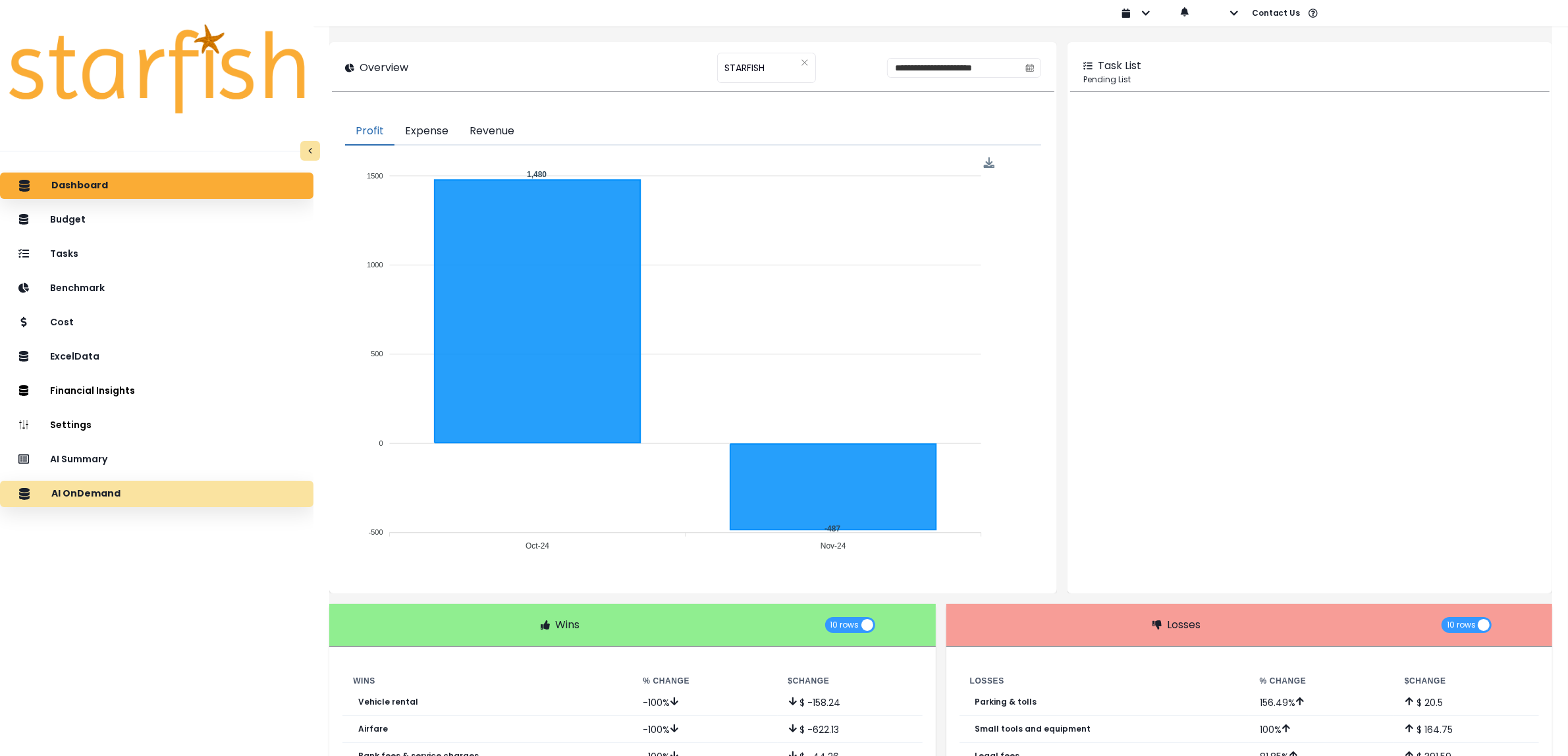
click at [153, 494] on div "AI OnDemand" at bounding box center [157, 494] width 292 height 28
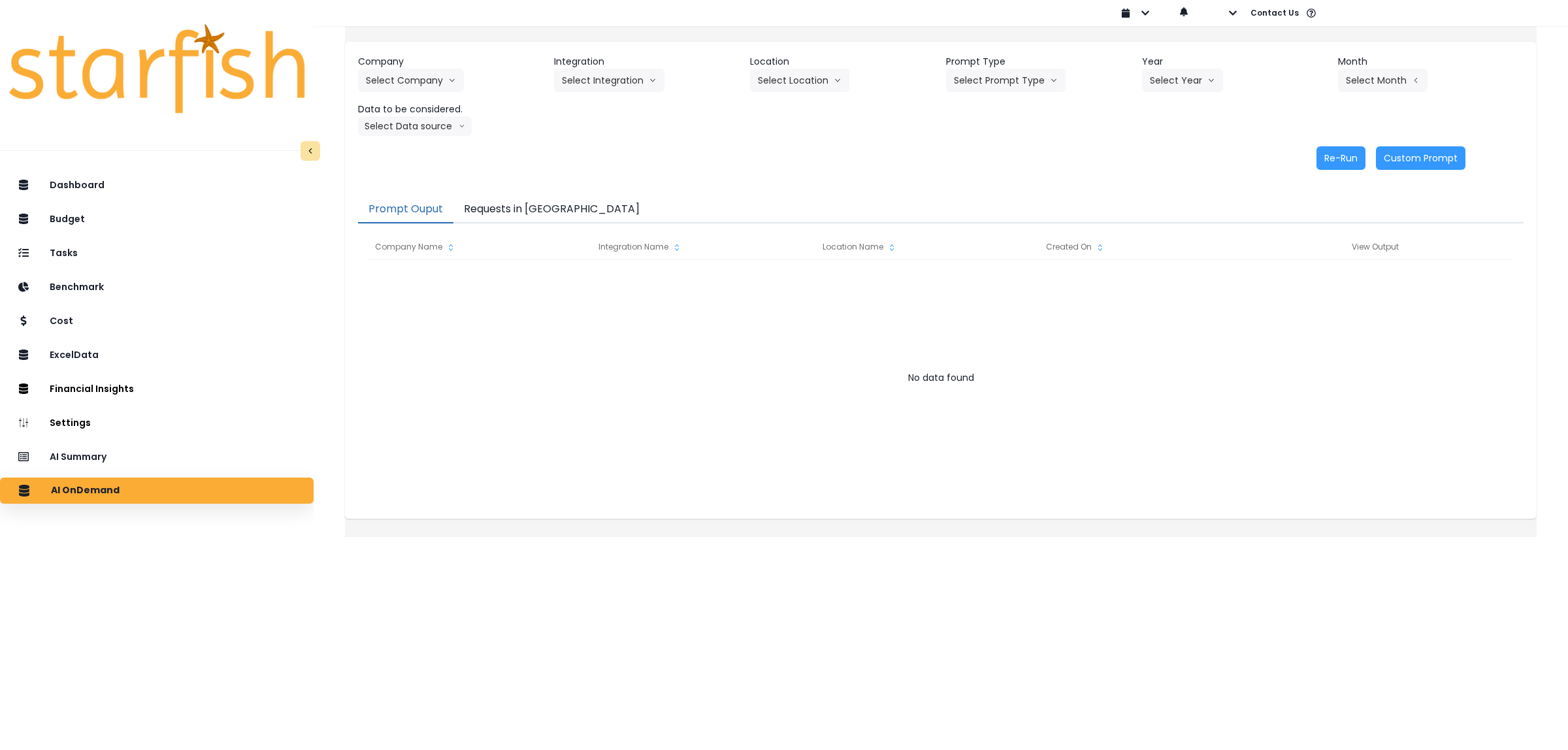
click at [496, 209] on button "Requests in [GEOGRAPHIC_DATA]" at bounding box center [551, 210] width 196 height 28
click at [529, 214] on button "Requests in [GEOGRAPHIC_DATA]" at bounding box center [551, 210] width 196 height 28
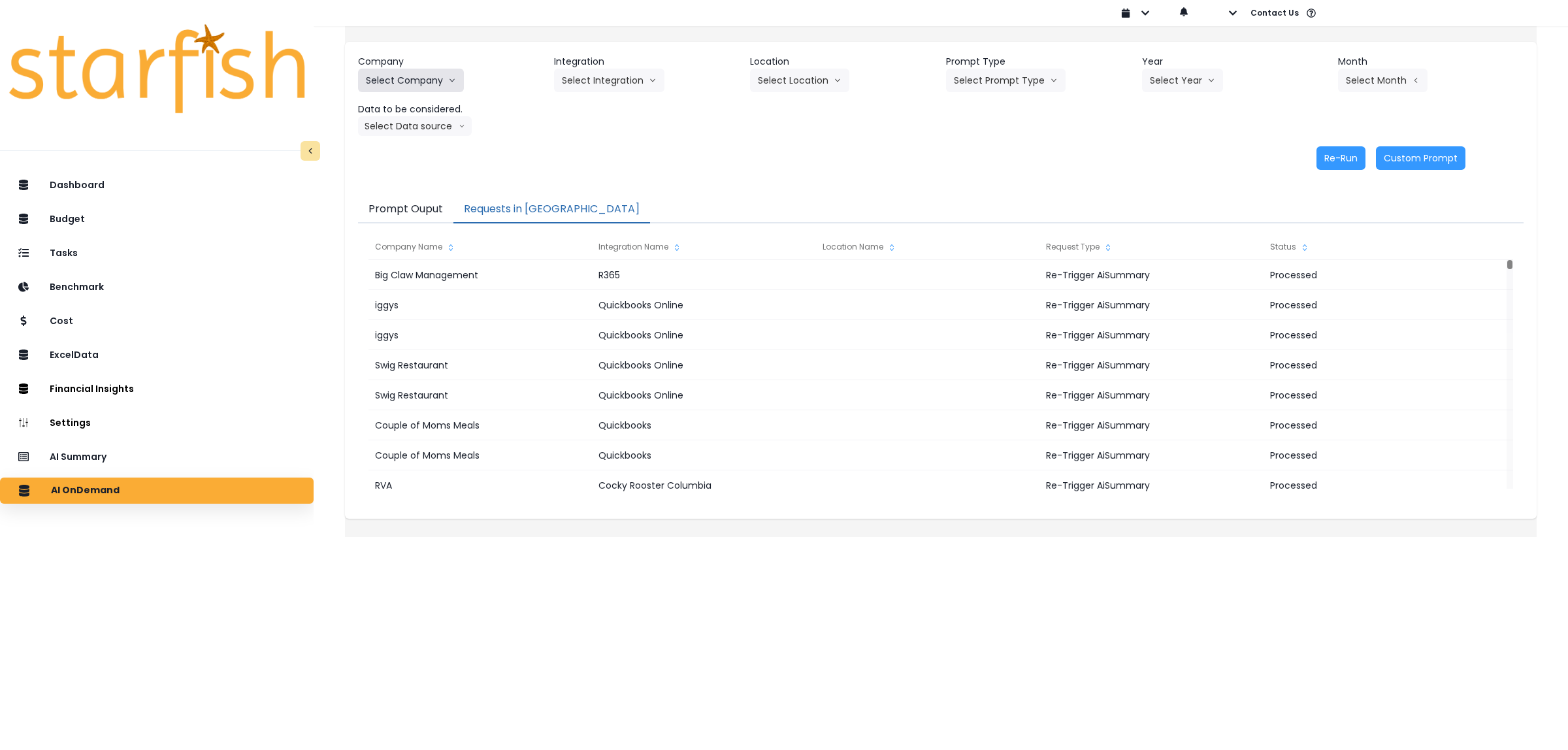
click at [450, 77] on button "Select Company" at bounding box center [411, 80] width 106 height 24
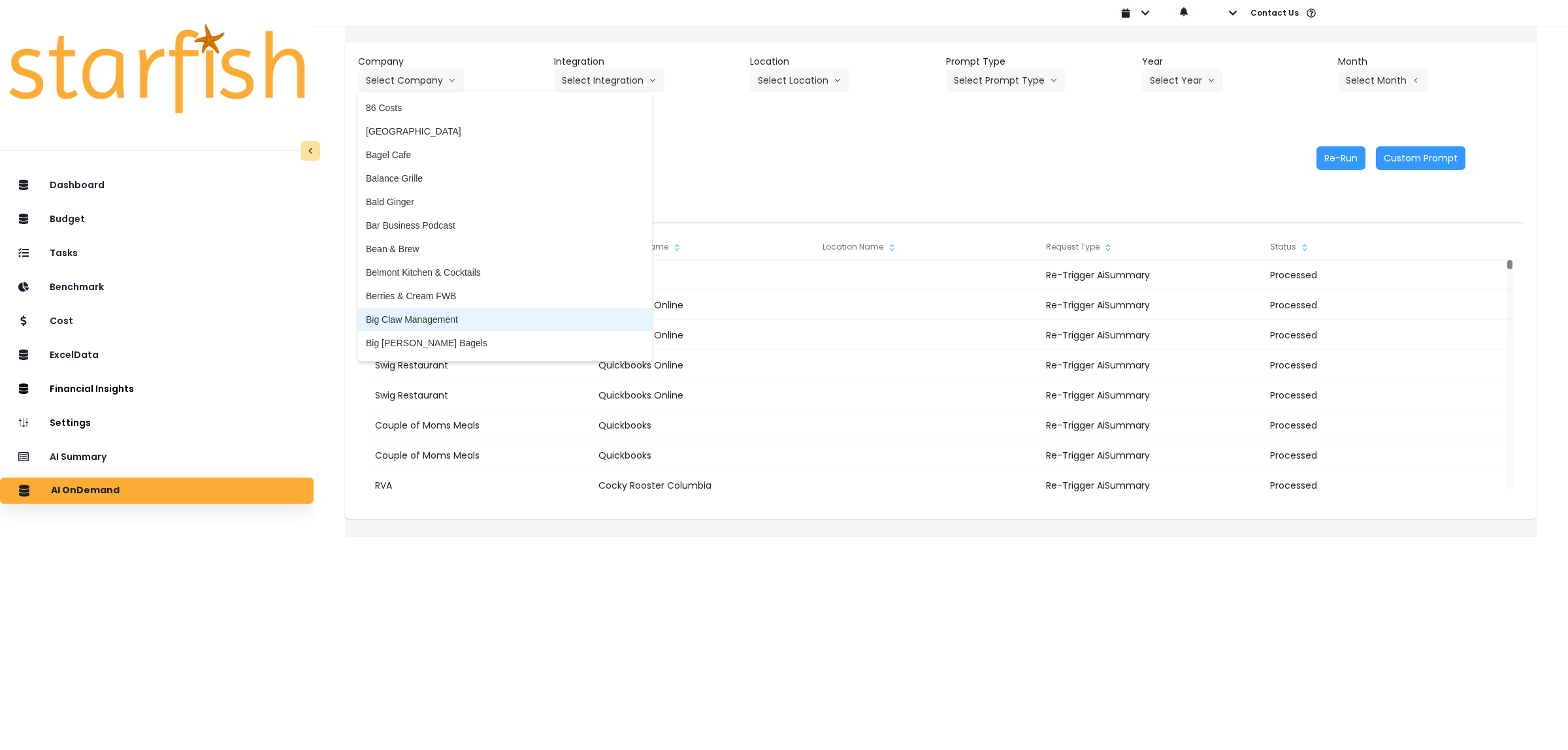
click at [450, 315] on span "Big Claw Management" at bounding box center [505, 319] width 278 height 13
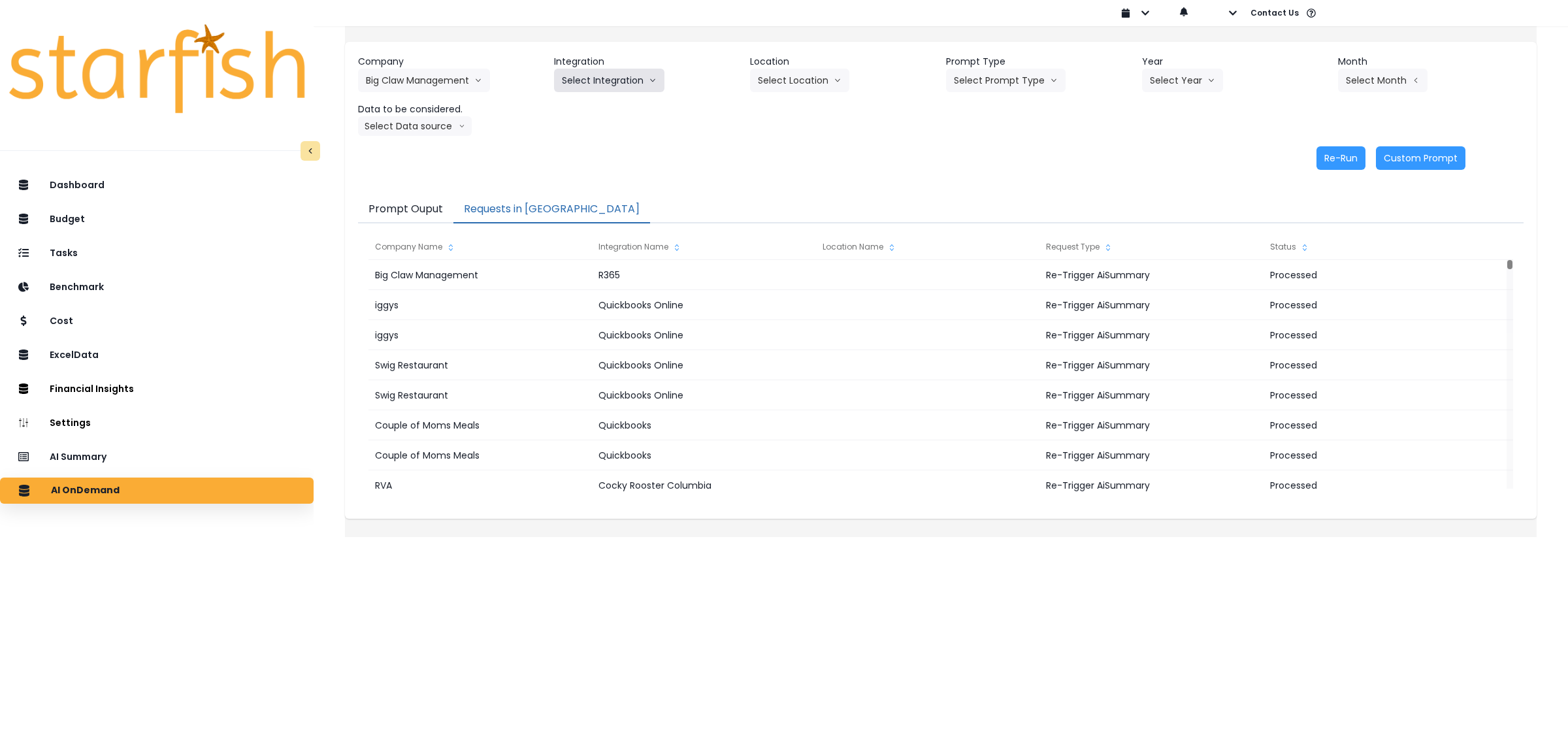
click at [631, 83] on button "Select Integration" at bounding box center [609, 80] width 110 height 24
click at [584, 105] on span "R365" at bounding box center [573, 108] width 22 height 13
click at [823, 78] on button "Select Location" at bounding box center [800, 80] width 99 height 24
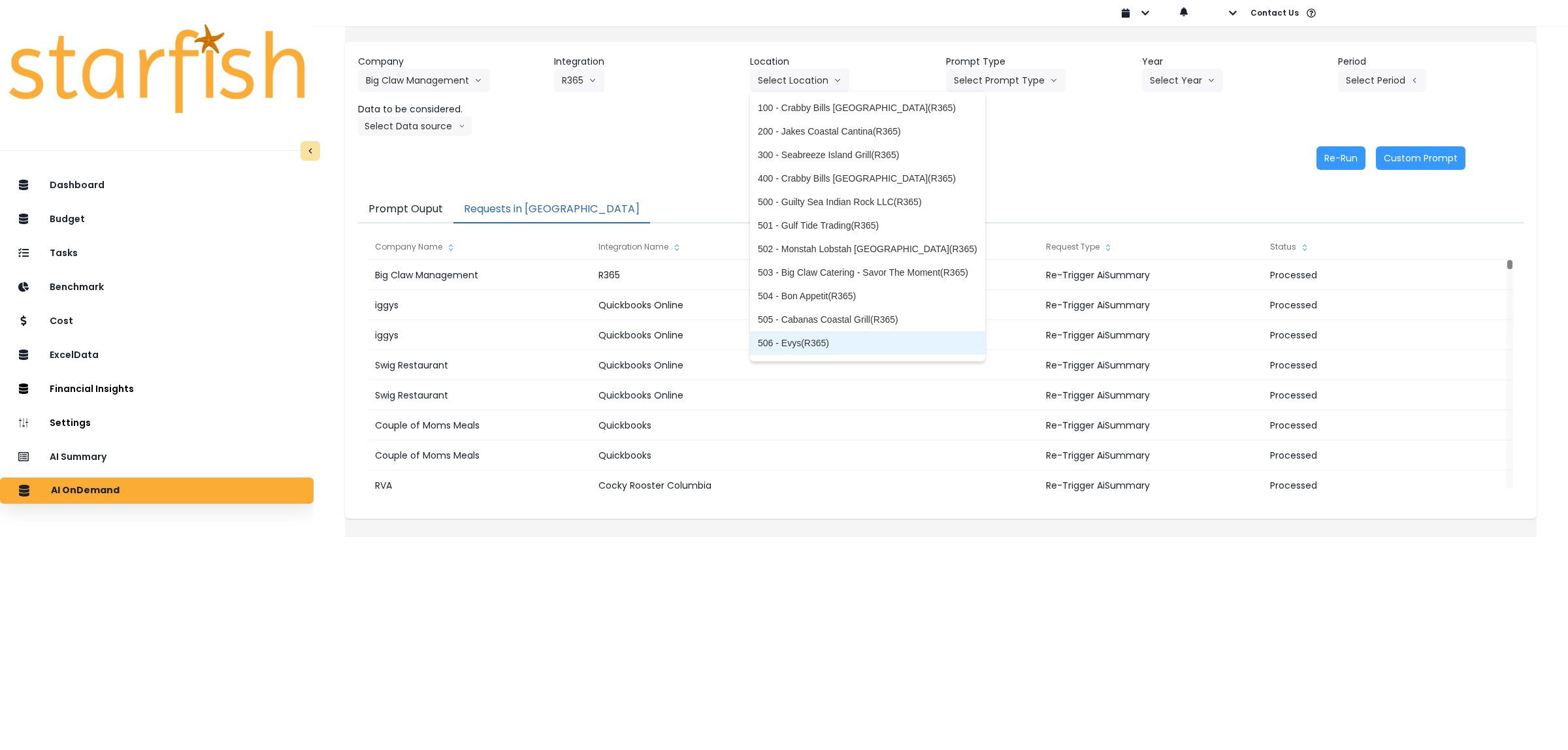
scroll to position [162, 0]
click at [824, 338] on li "All Locations" at bounding box center [868, 346] width 235 height 24
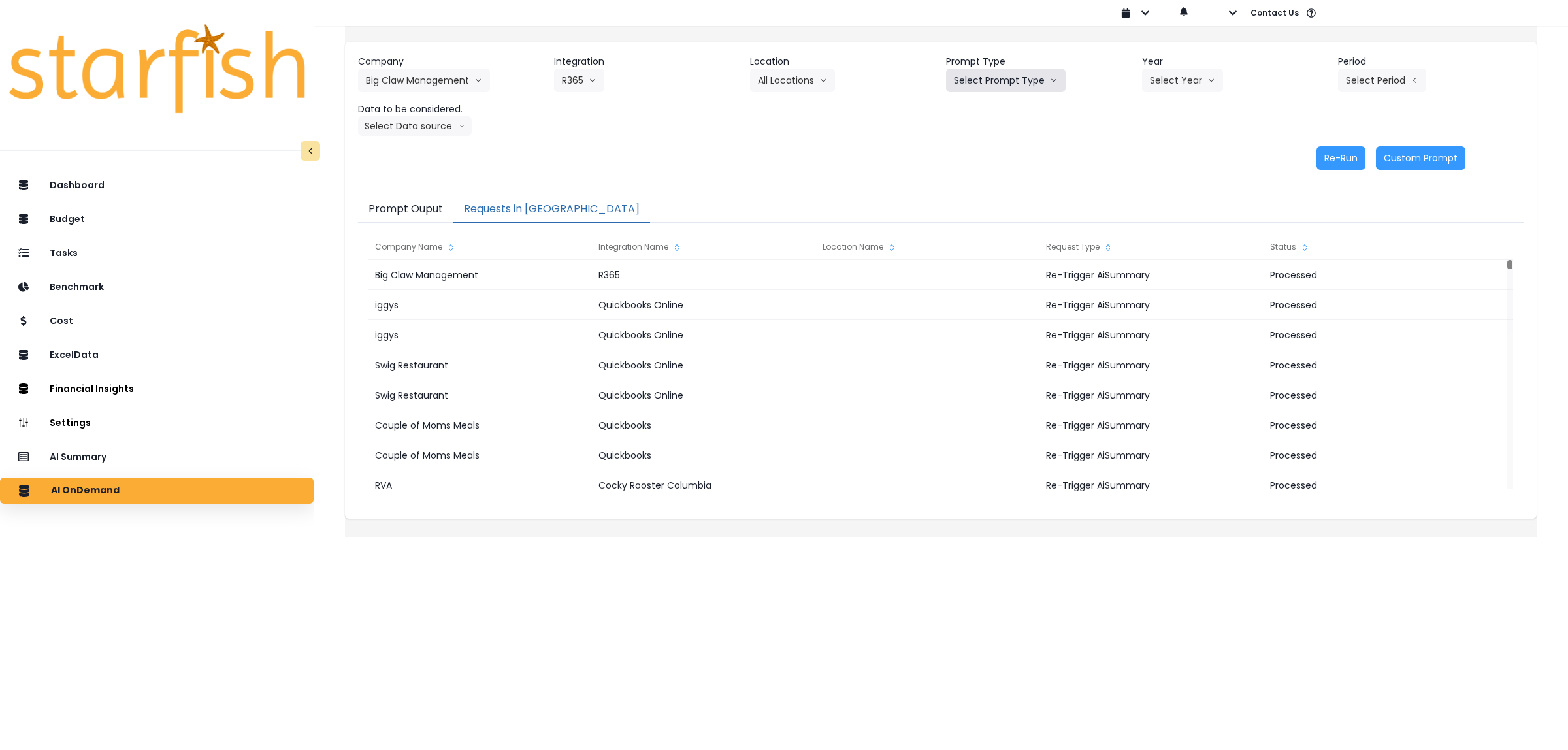
click at [981, 80] on button "Select Prompt Type" at bounding box center [1006, 80] width 119 height 24
click at [974, 155] on span "Error Task" at bounding box center [990, 155] width 74 height 13
click at [1190, 83] on button "Select Year" at bounding box center [1182, 80] width 81 height 24
click at [1156, 155] on span "2025" at bounding box center [1160, 155] width 20 height 13
click at [1360, 86] on button "Select Period" at bounding box center [1382, 80] width 88 height 24
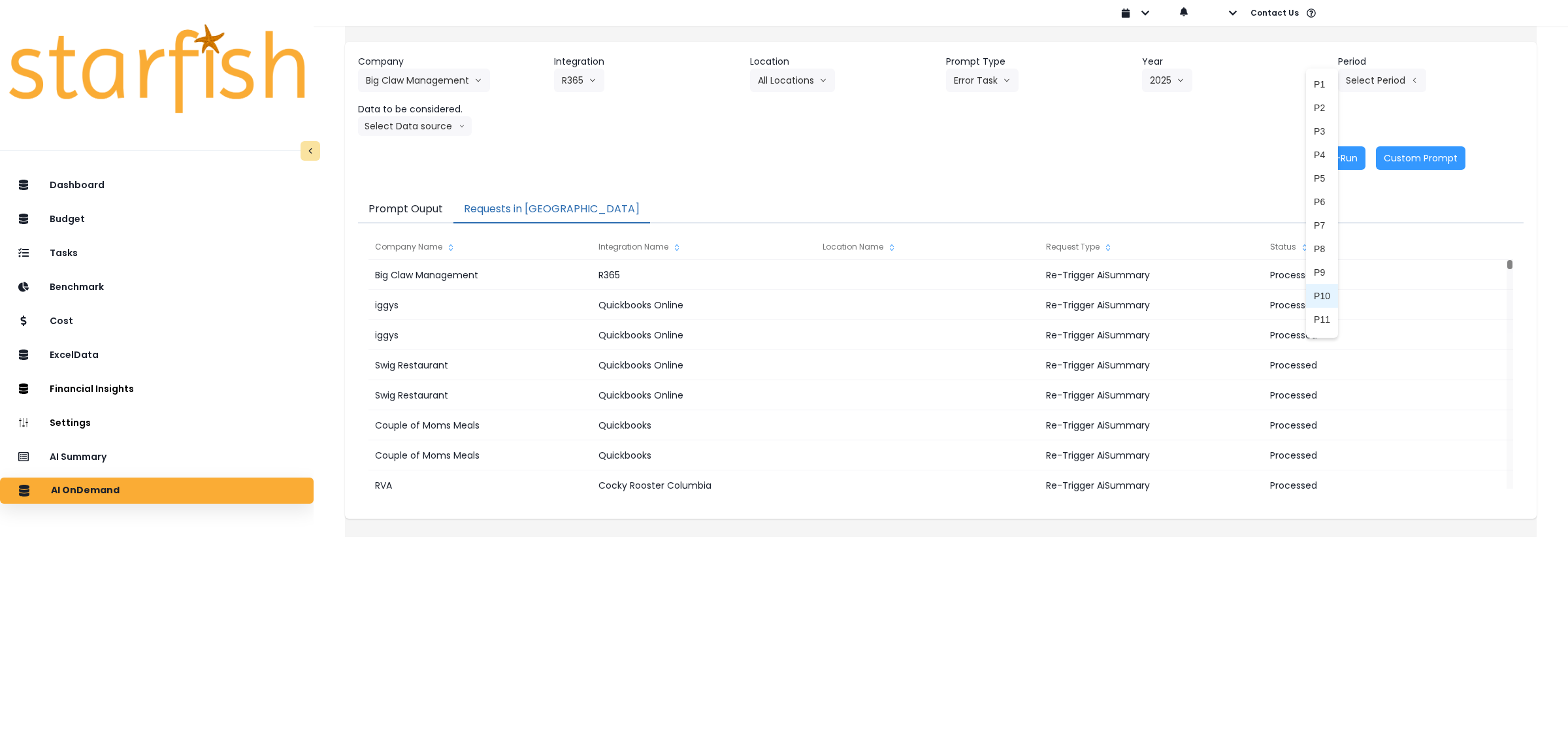
click at [1314, 289] on span "P10" at bounding box center [1322, 296] width 17 height 13
click at [432, 124] on button "Select Data source" at bounding box center [415, 126] width 114 height 19
click at [426, 146] on span "Comparison overtime" at bounding box center [409, 151] width 87 height 13
click at [691, 161] on div "Re-Run Custom Prompt" at bounding box center [912, 158] width 1108 height 24
click at [1333, 155] on button "Re-Run" at bounding box center [1341, 158] width 49 height 24
